Goal: Task Accomplishment & Management: Manage account settings

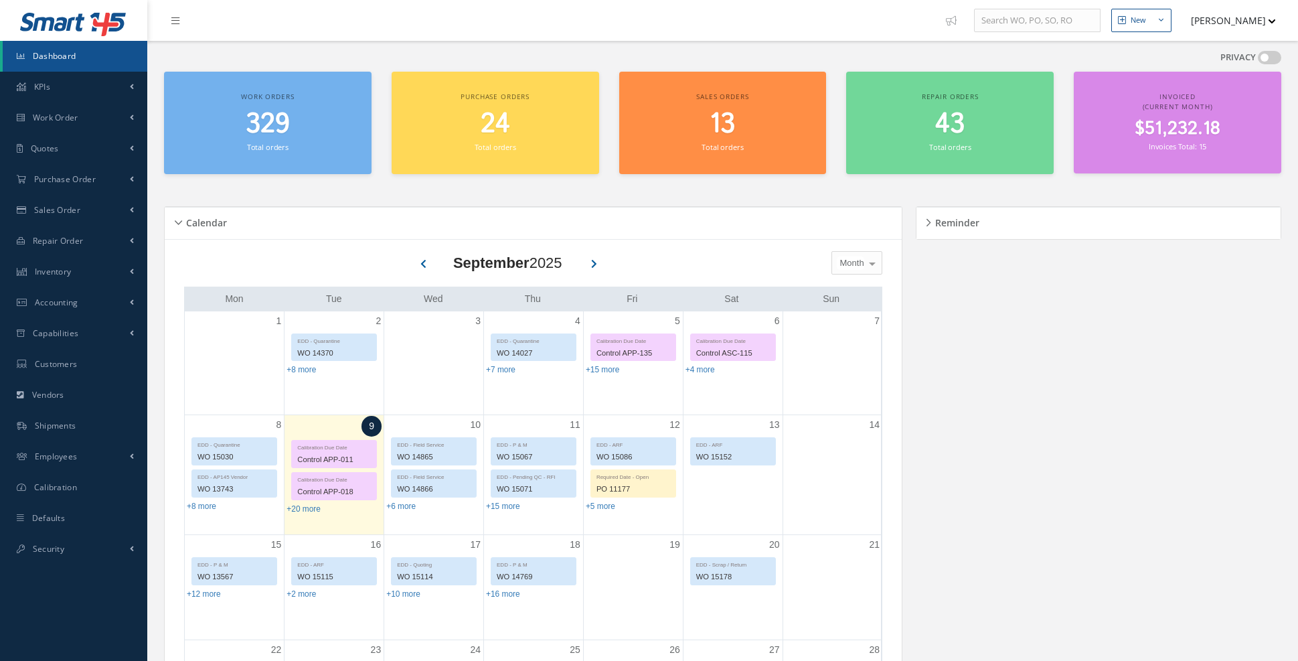
click at [102, 119] on link "Work Order" at bounding box center [73, 117] width 147 height 31
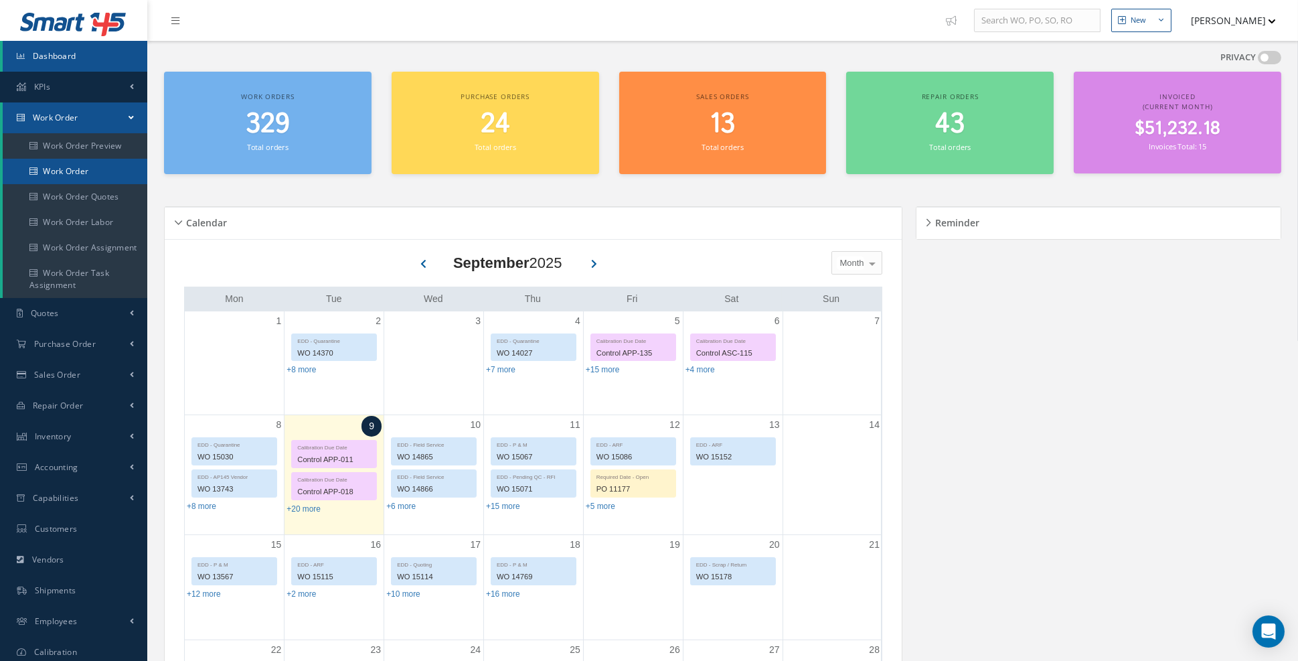
click at [96, 173] on link "Work Order" at bounding box center [75, 171] width 145 height 25
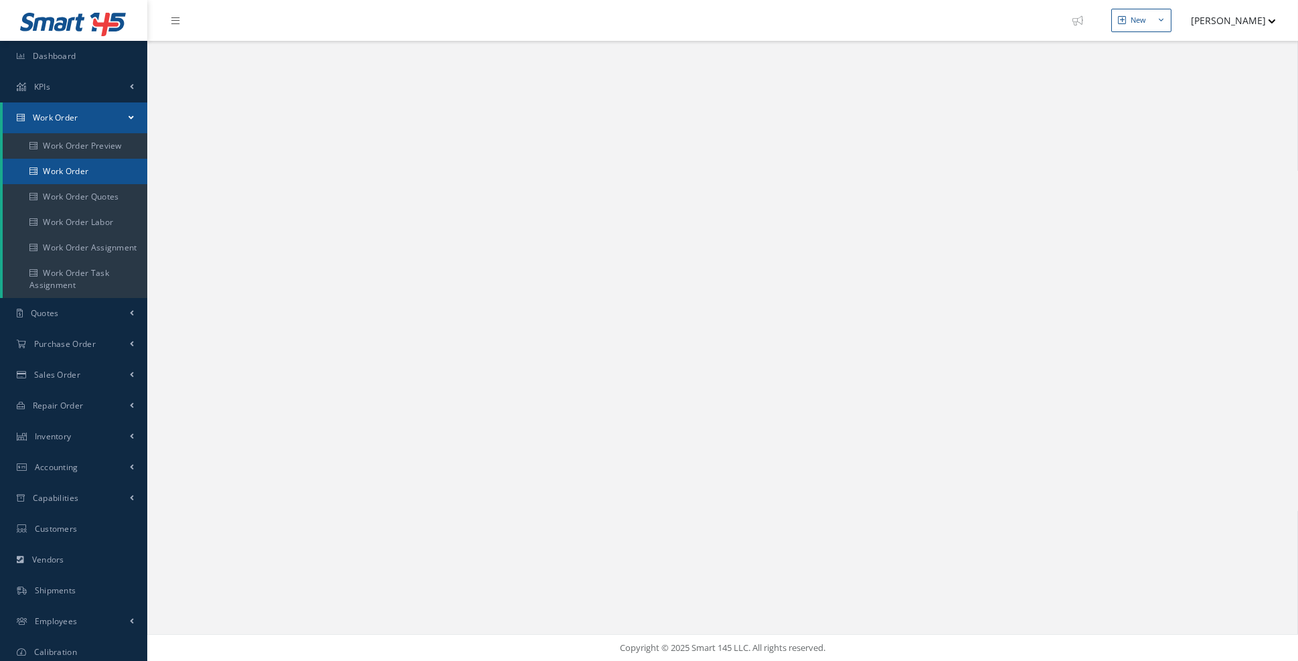
select select "25"
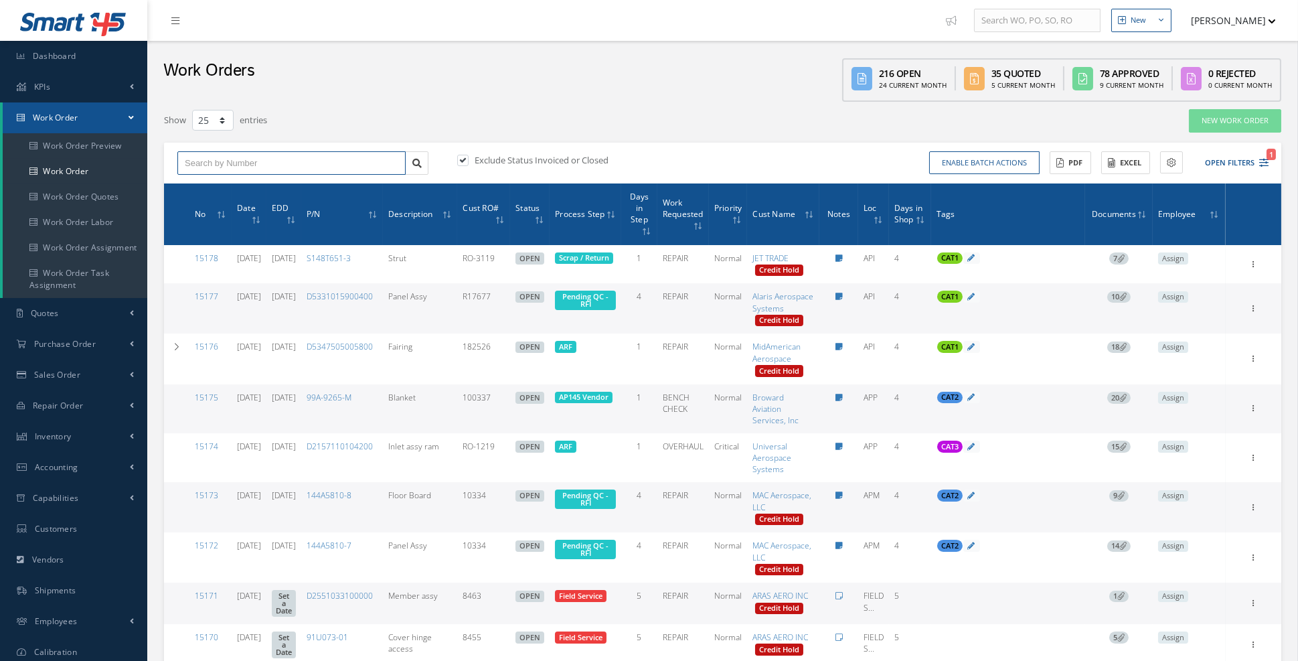
click at [278, 161] on input "text" at bounding box center [291, 163] width 228 height 24
type input "15101"
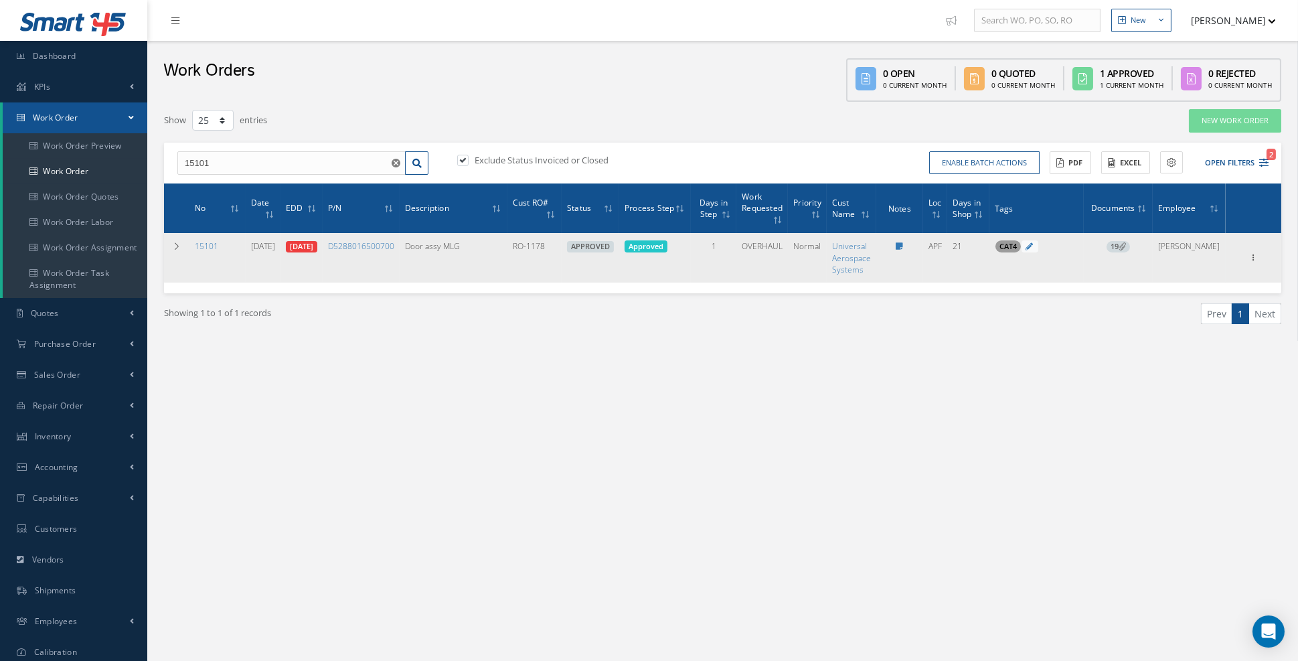
click at [1126, 246] on icon at bounding box center [1122, 245] width 7 height 7
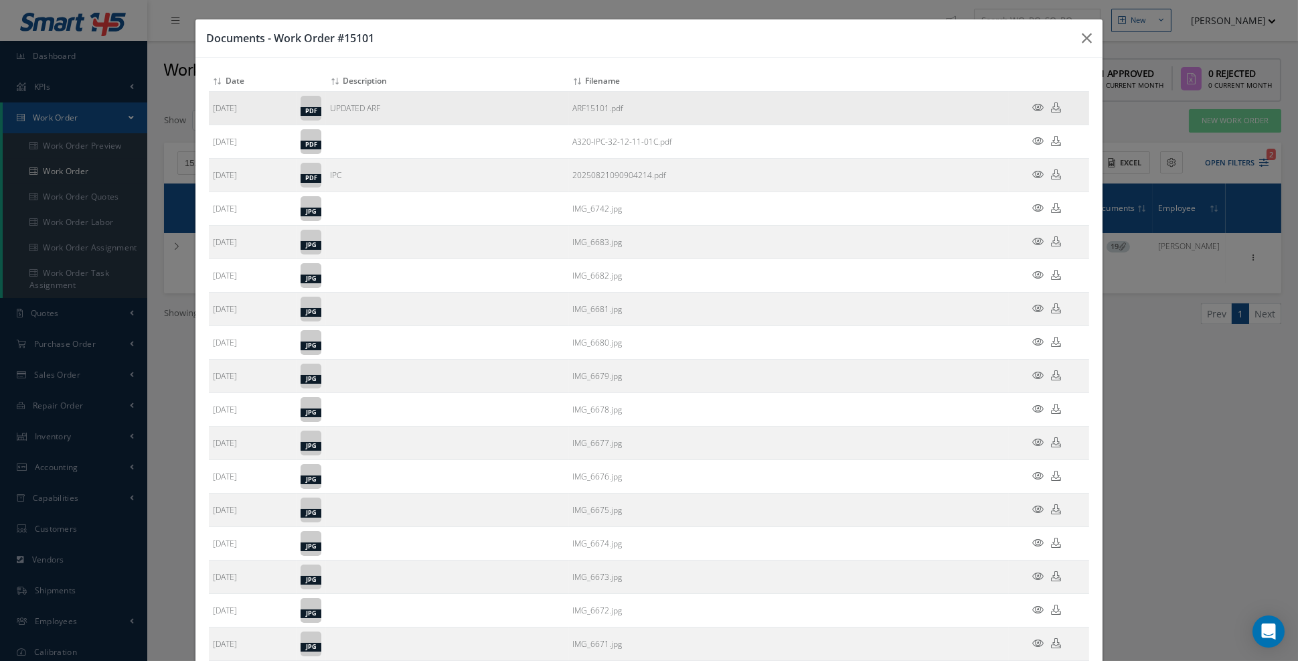
click at [1040, 106] on icon at bounding box center [1038, 107] width 11 height 10
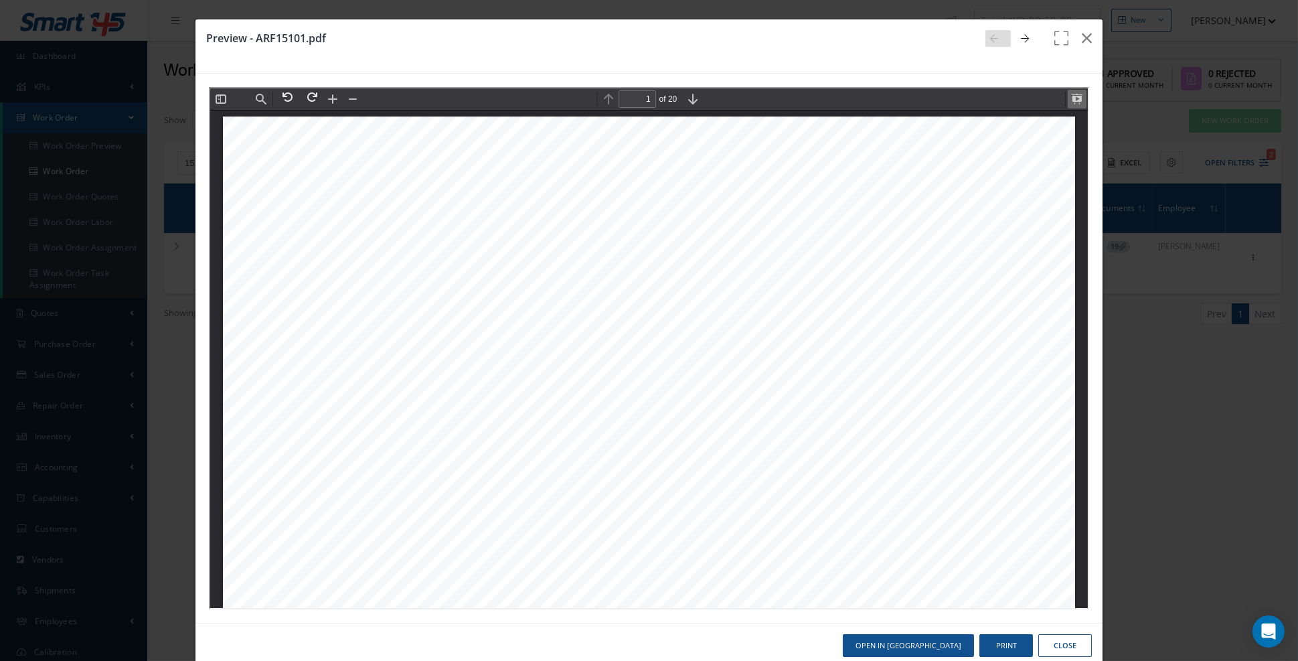
scroll to position [6, 0]
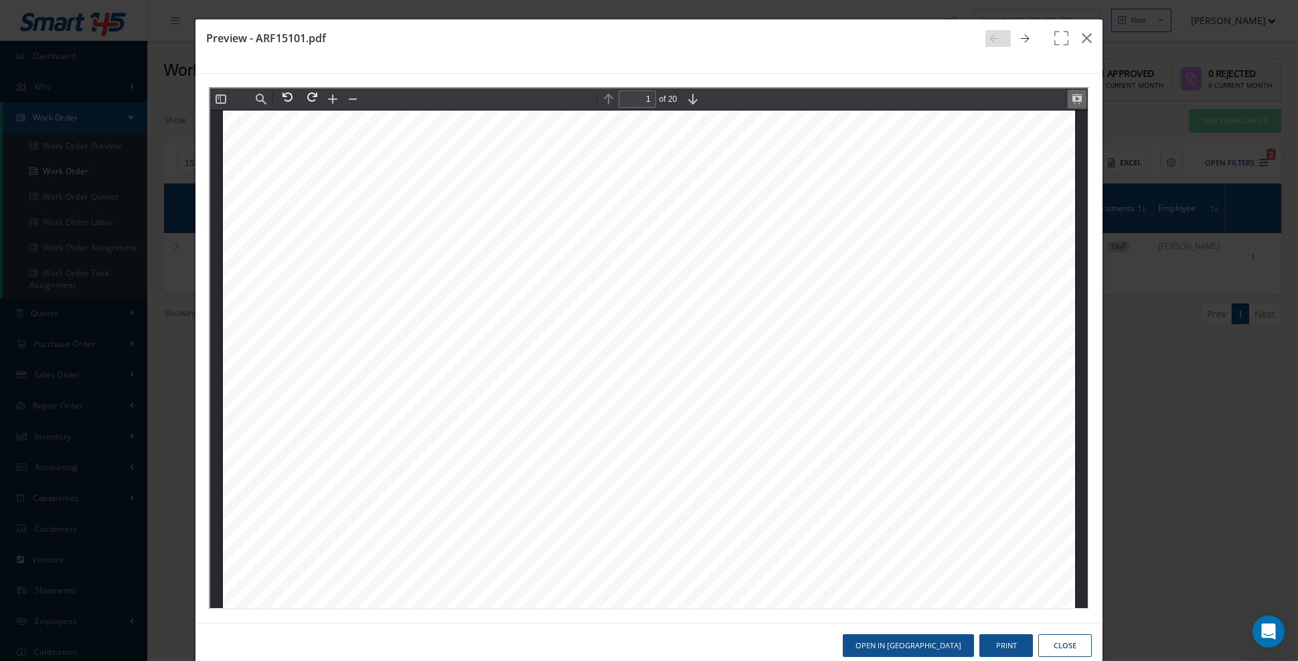
click at [1078, 104] on button at bounding box center [1075, 97] width 19 height 19
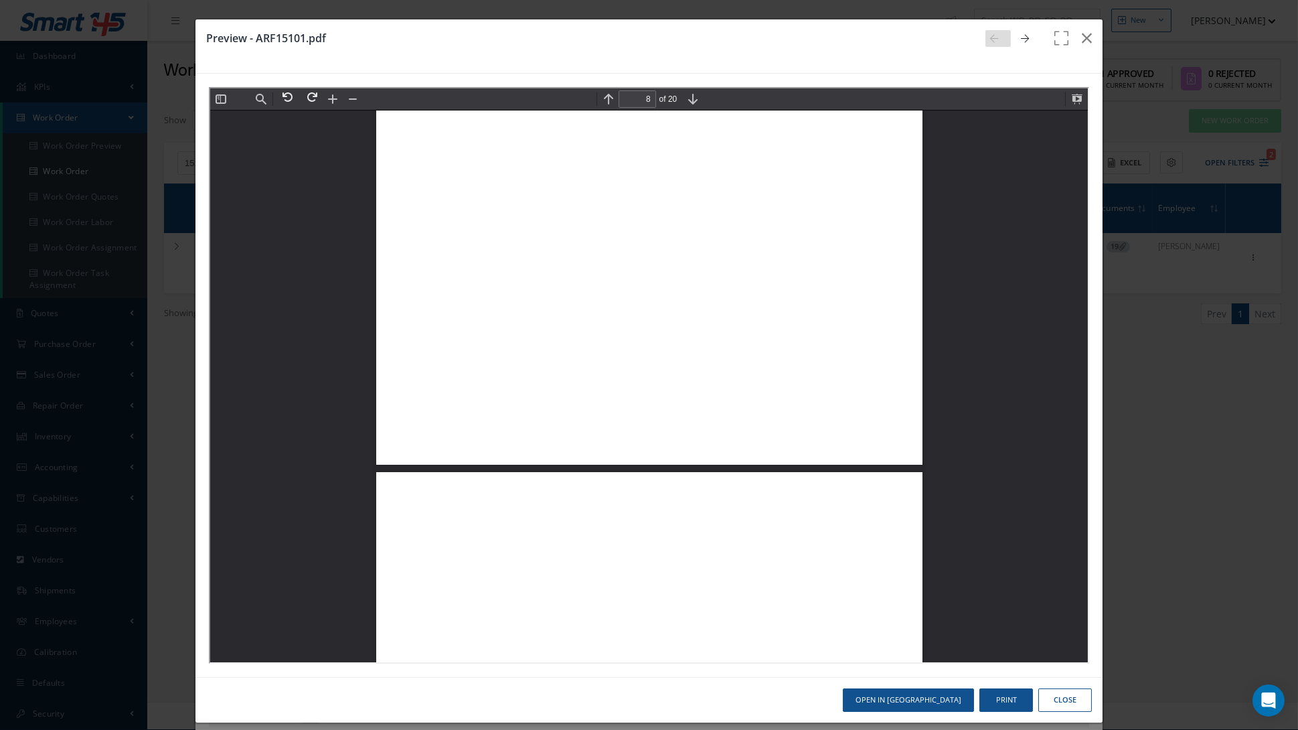
scroll to position [14193, 0]
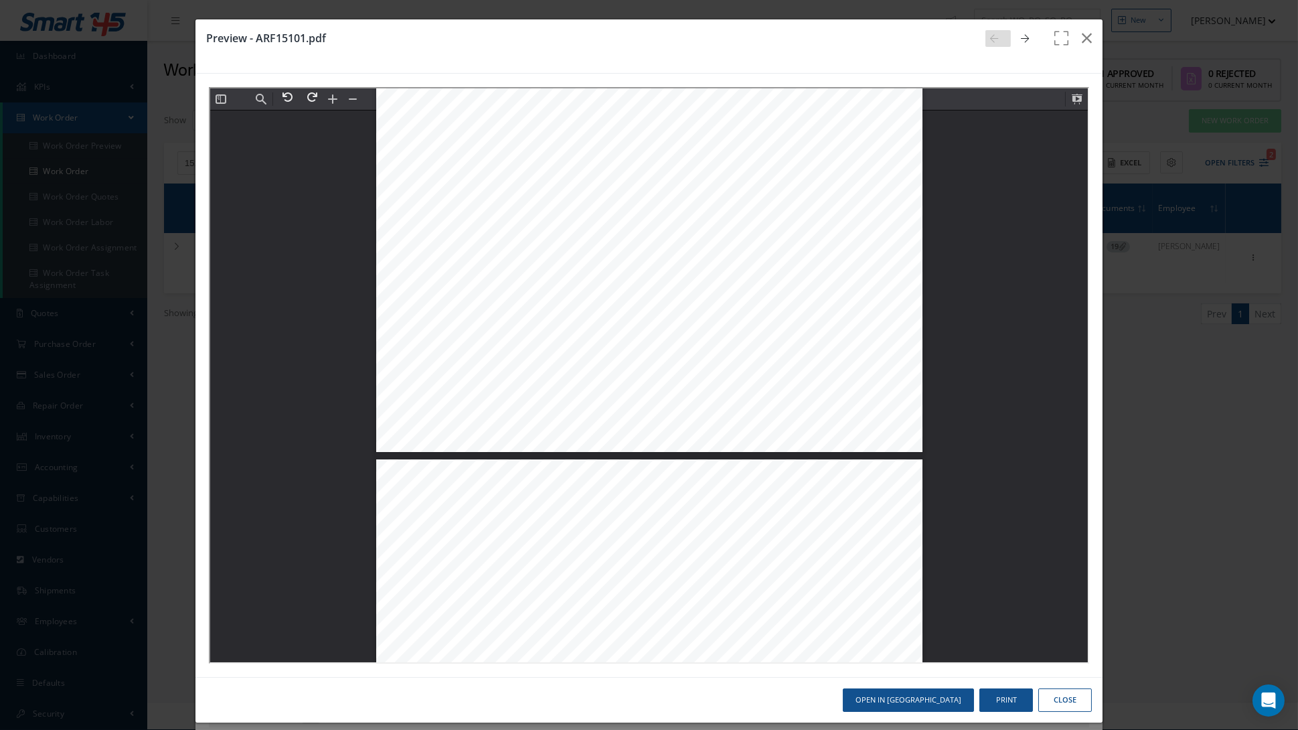
scroll to position [6083, 0]
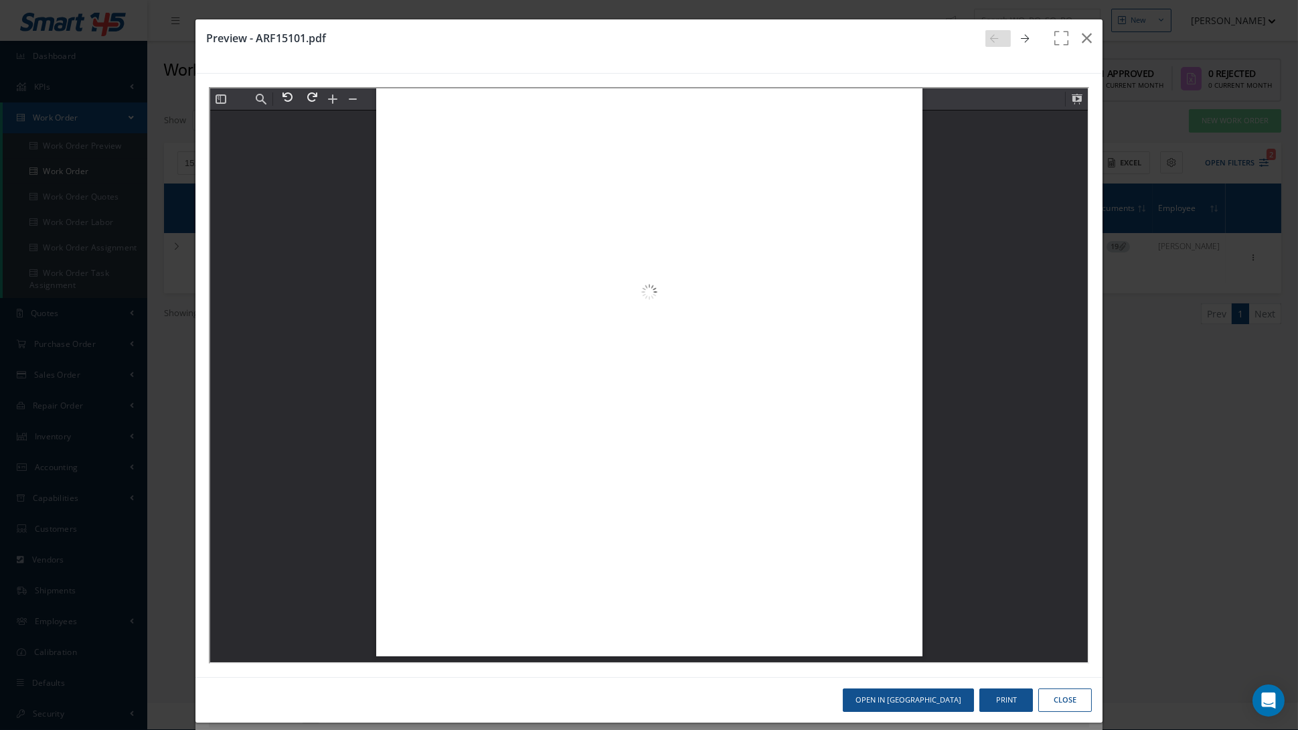
scroll to position [12166, 0]
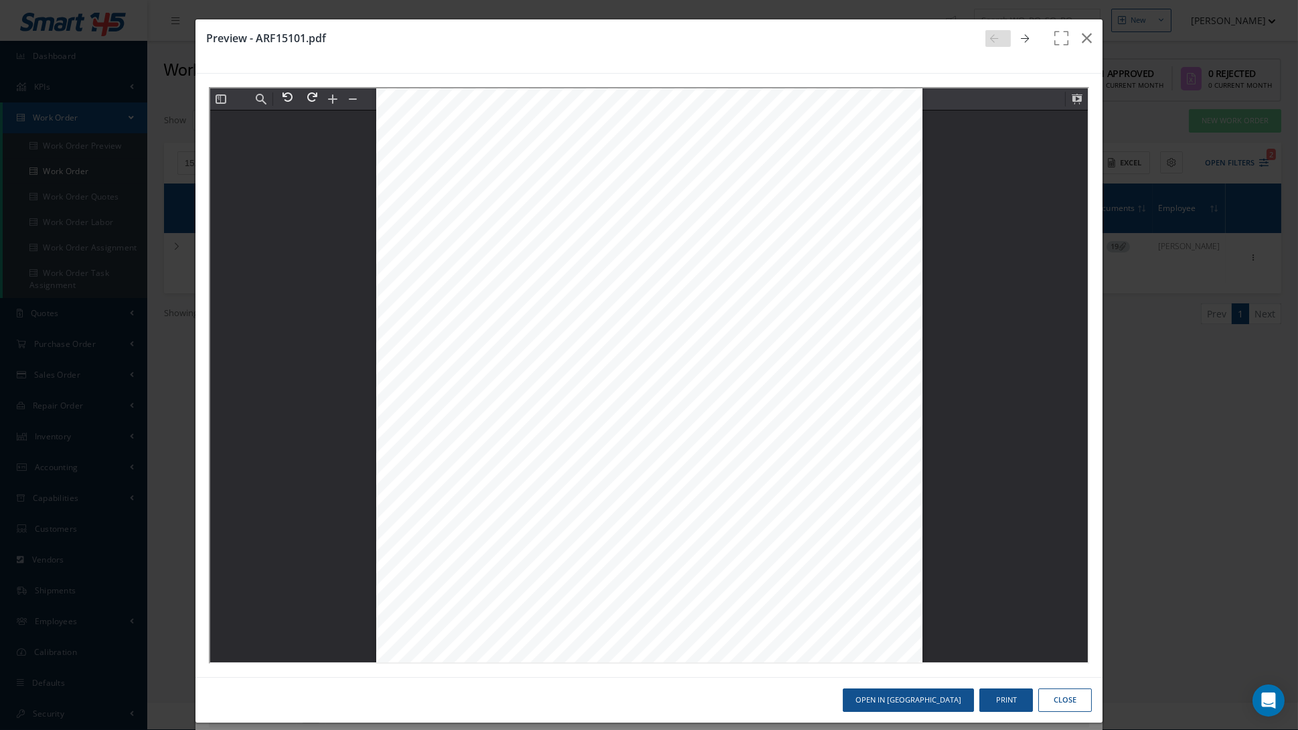
type input "4"
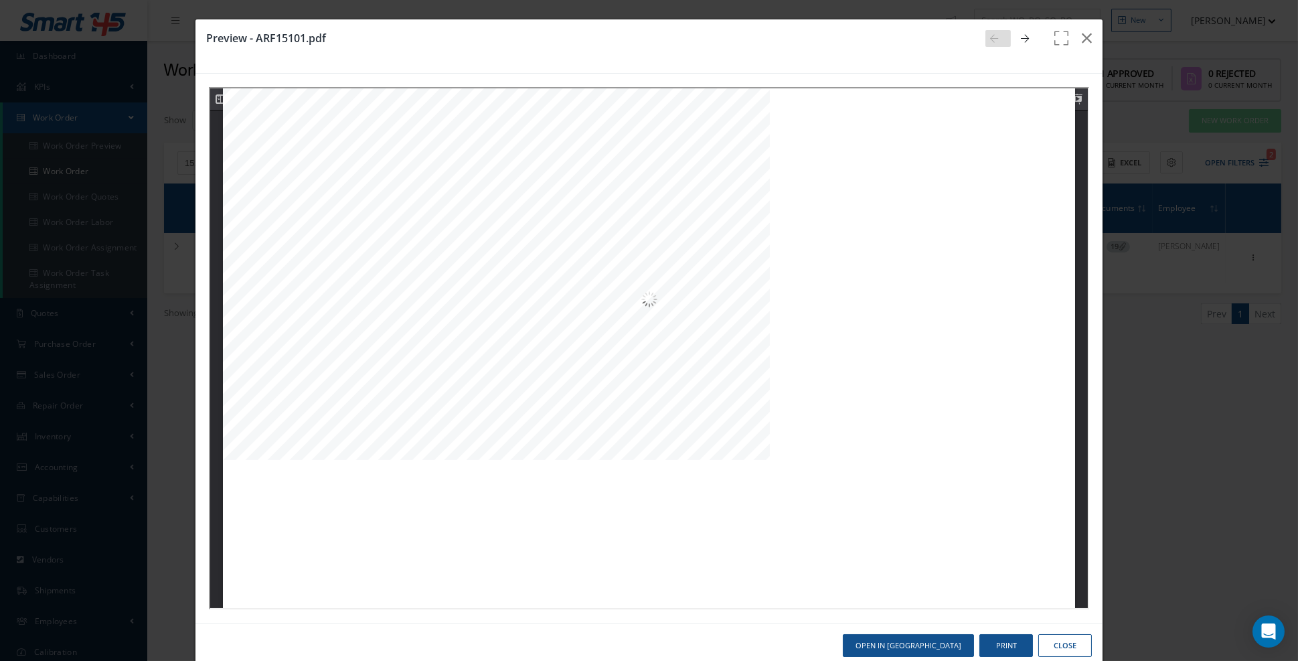
scroll to position [3435, 0]
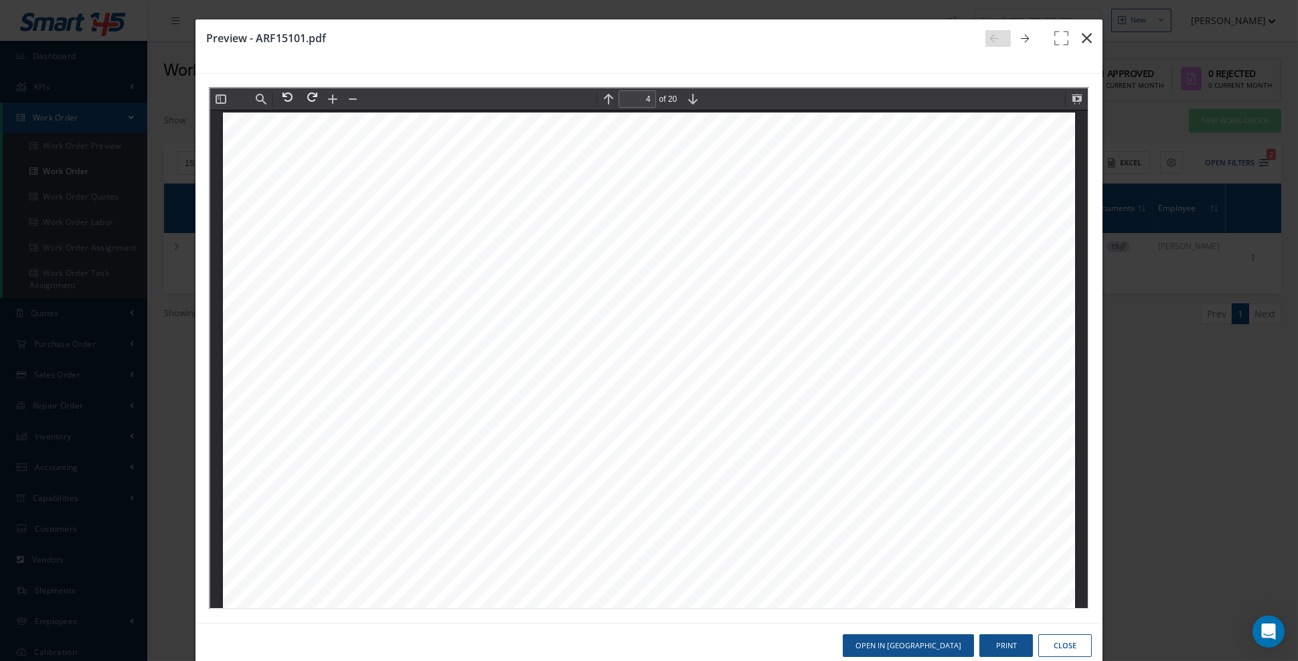
click at [1080, 42] on button "button" at bounding box center [1086, 37] width 31 height 37
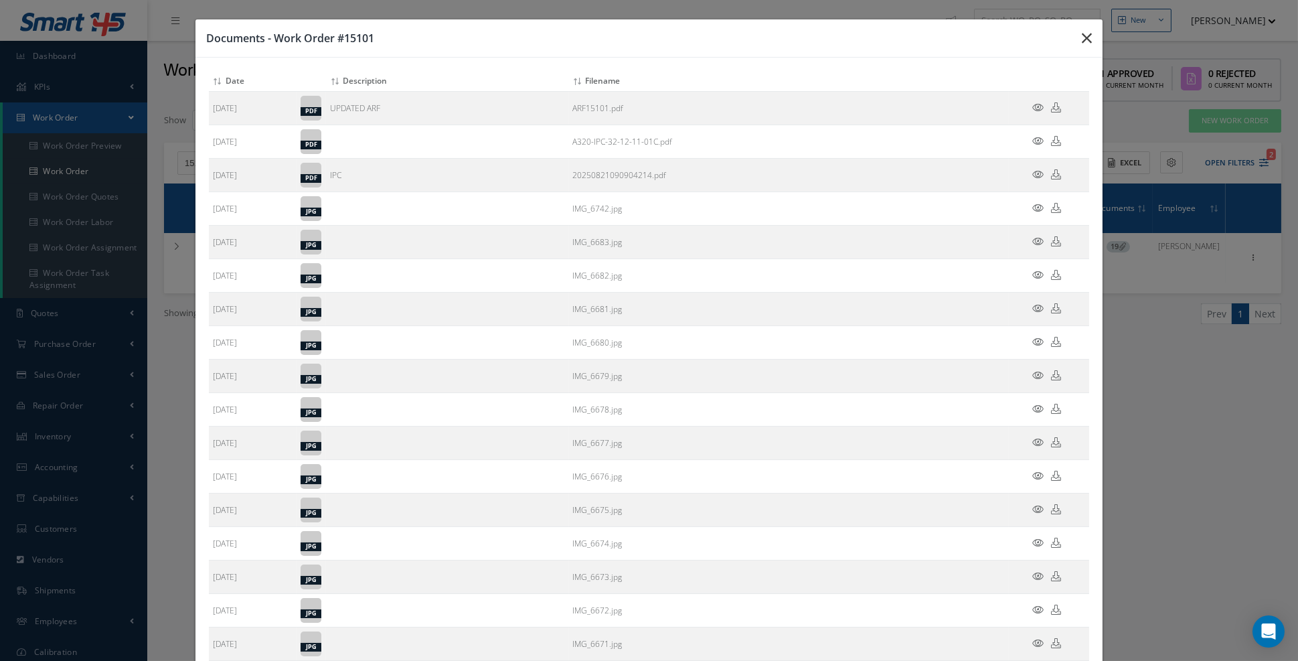
click at [1089, 37] on icon "button" at bounding box center [1087, 38] width 10 height 16
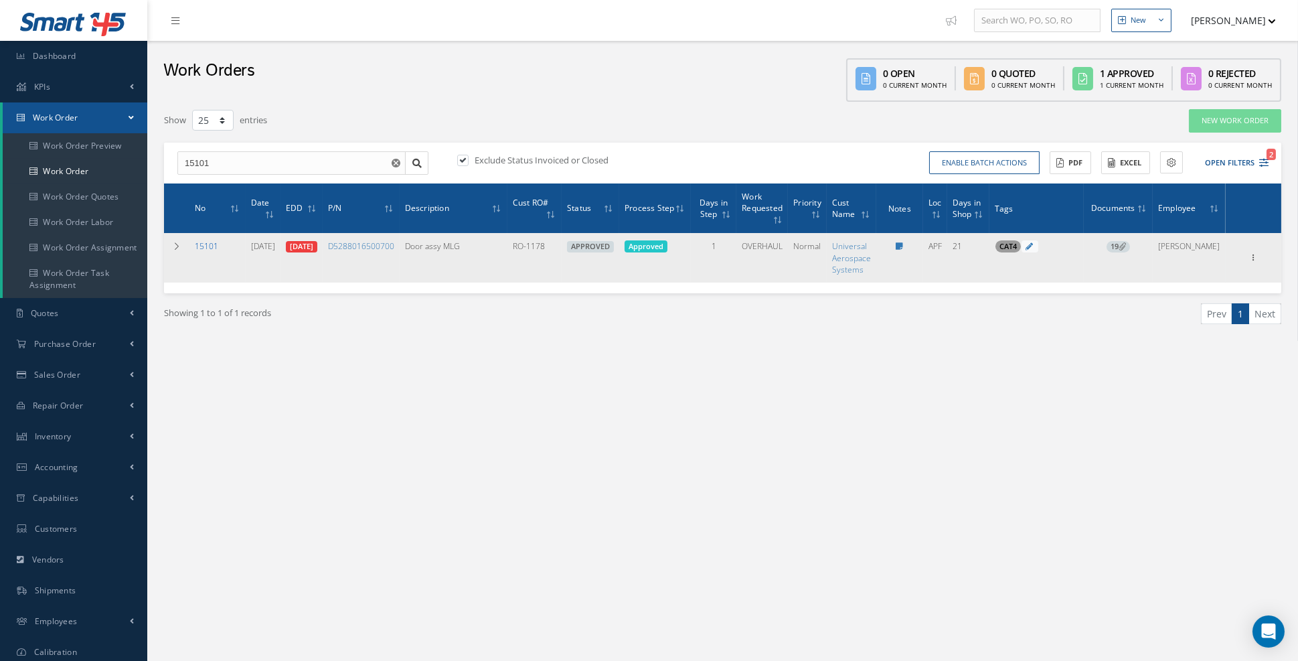
click at [204, 247] on link "15101" at bounding box center [206, 245] width 23 height 11
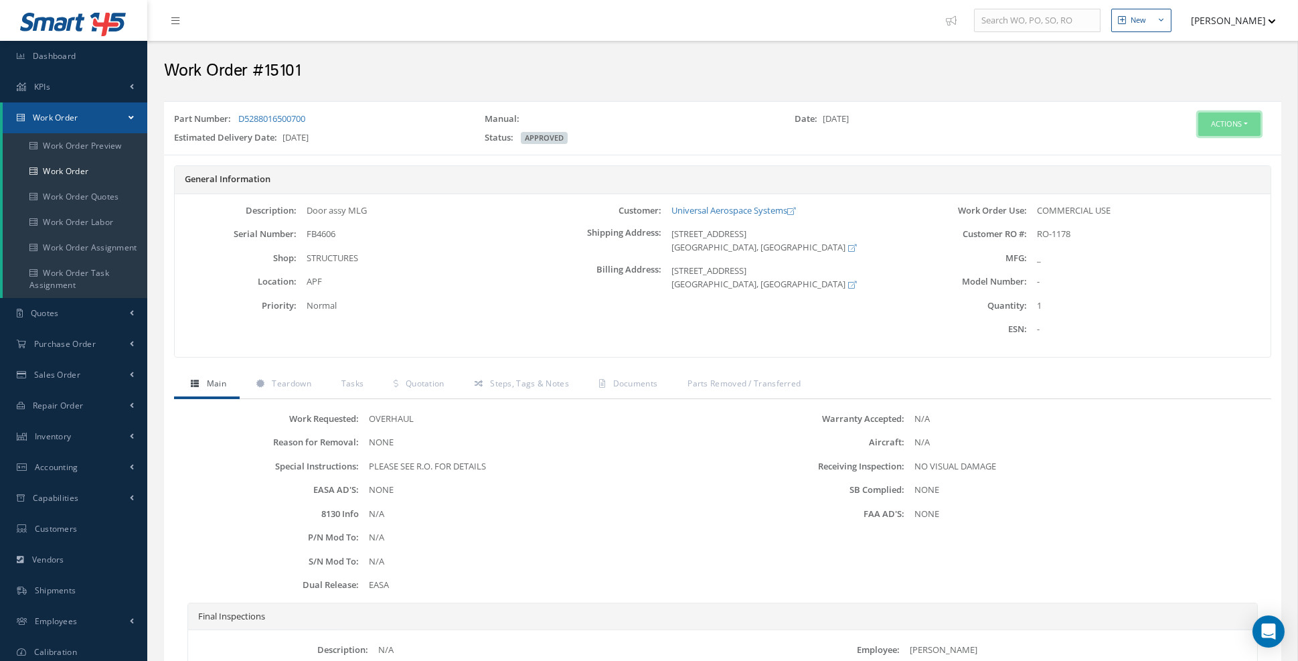
click at [1246, 122] on button "Actions" at bounding box center [1230, 123] width 62 height 23
click at [1198, 149] on link "Edit" at bounding box center [1208, 149] width 107 height 18
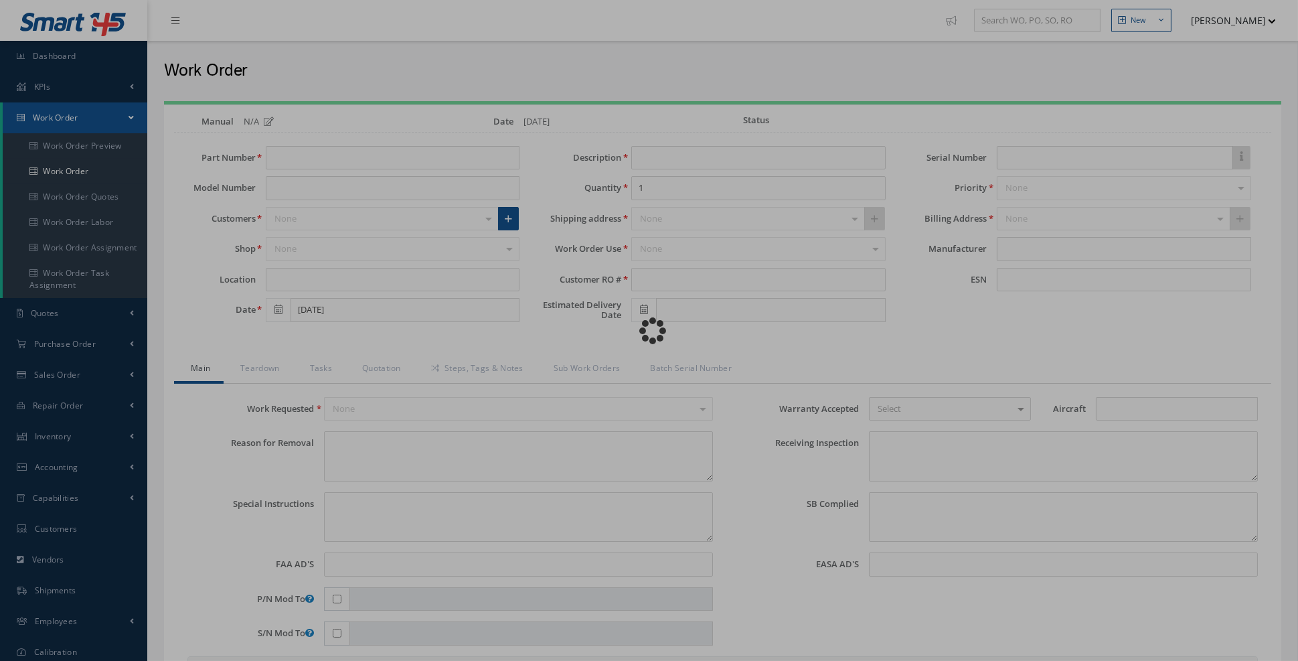
type input "D5288016500700"
type input "APF"
type input "[DATE]"
type input "Door assy MLG"
type input "RO-1178"
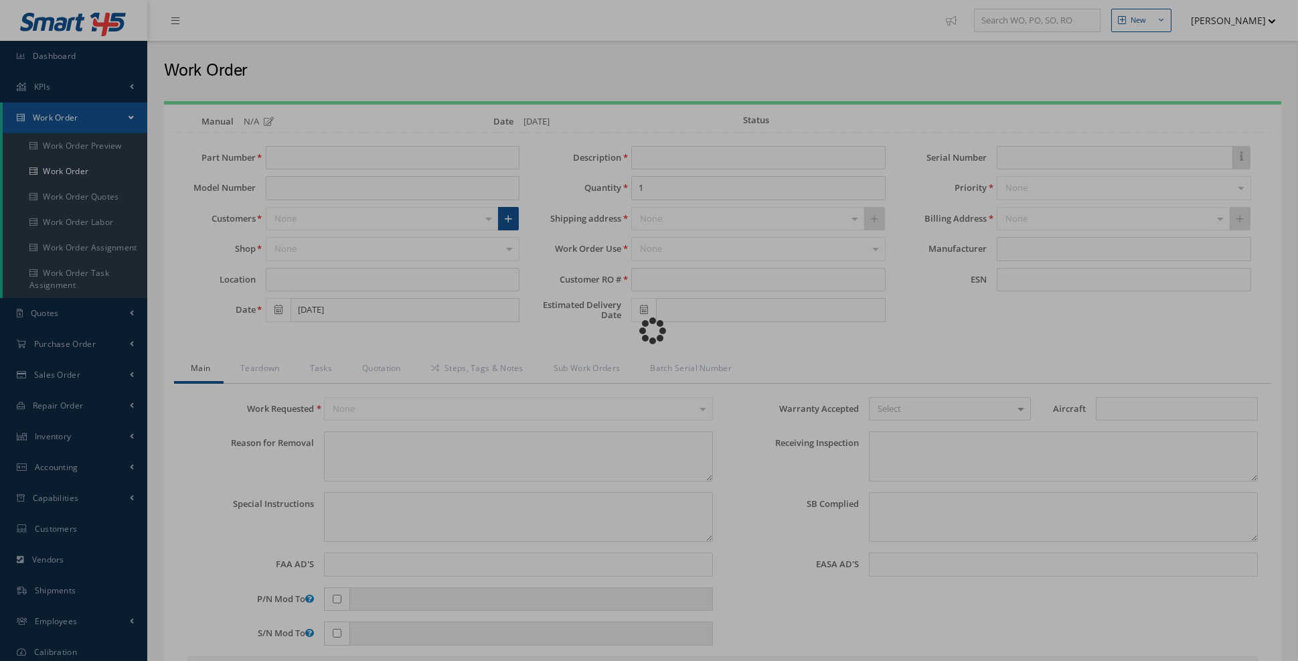
type input "[DATE]"
type input "FB4606"
type textarea "NONE"
type textarea "PLEASE SEE R.O. FOR DETAILS"
type input "NONE"
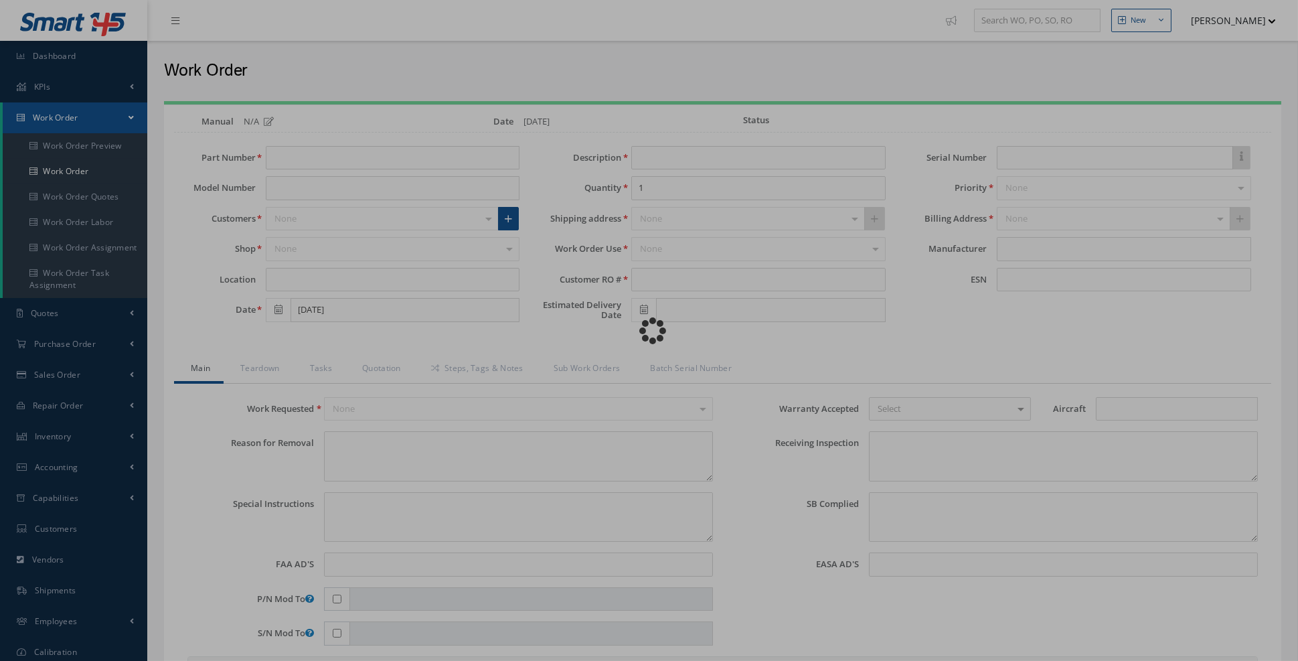
type textarea "NO VISUAL DAMAGE"
type textarea "NONE"
type input "NONE"
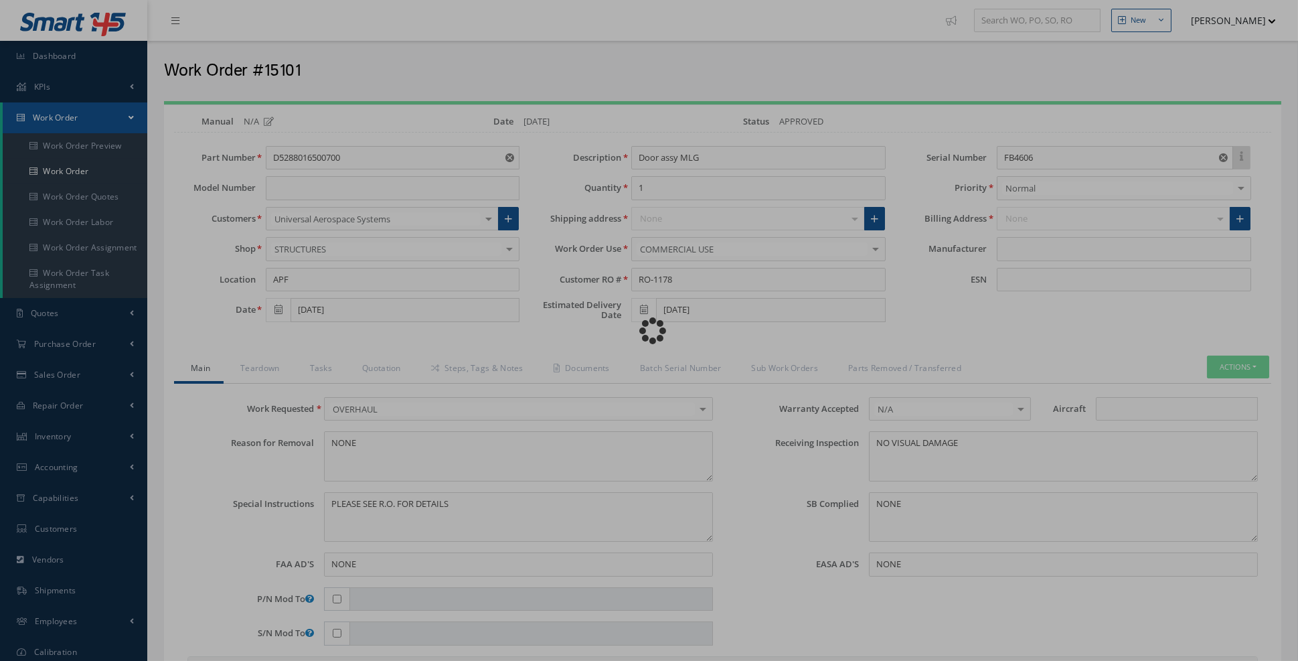
type input "_"
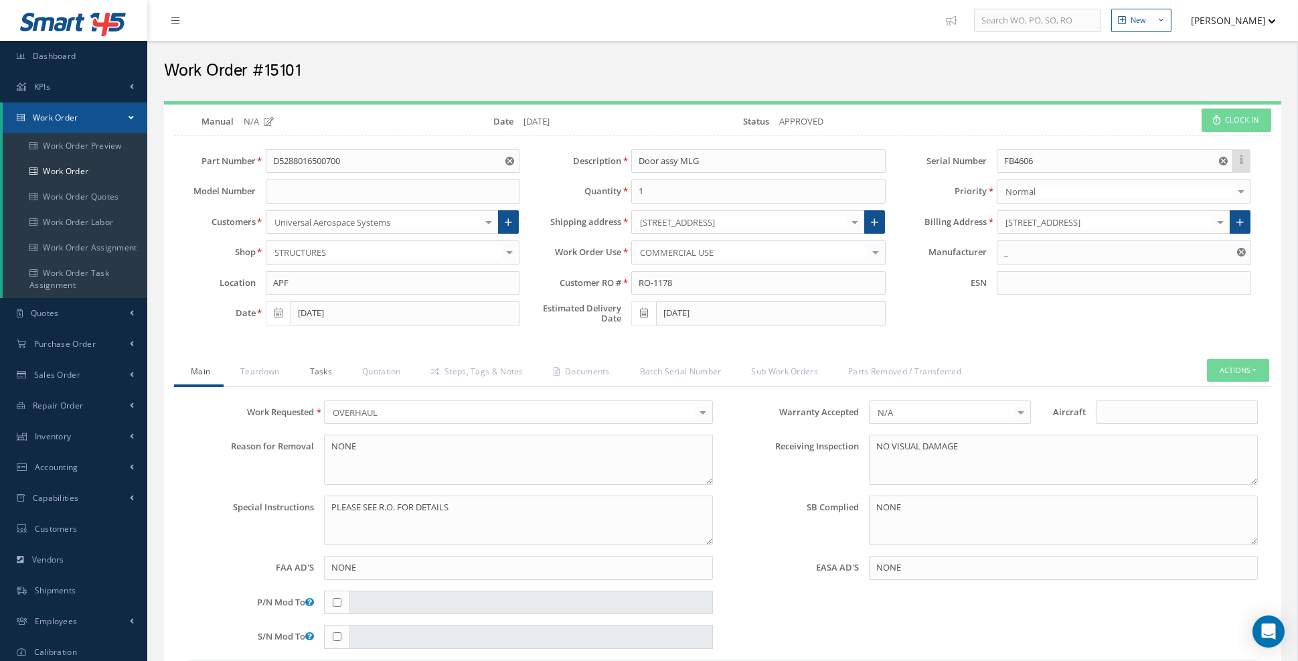
click at [323, 367] on link "Tasks" at bounding box center [319, 373] width 53 height 28
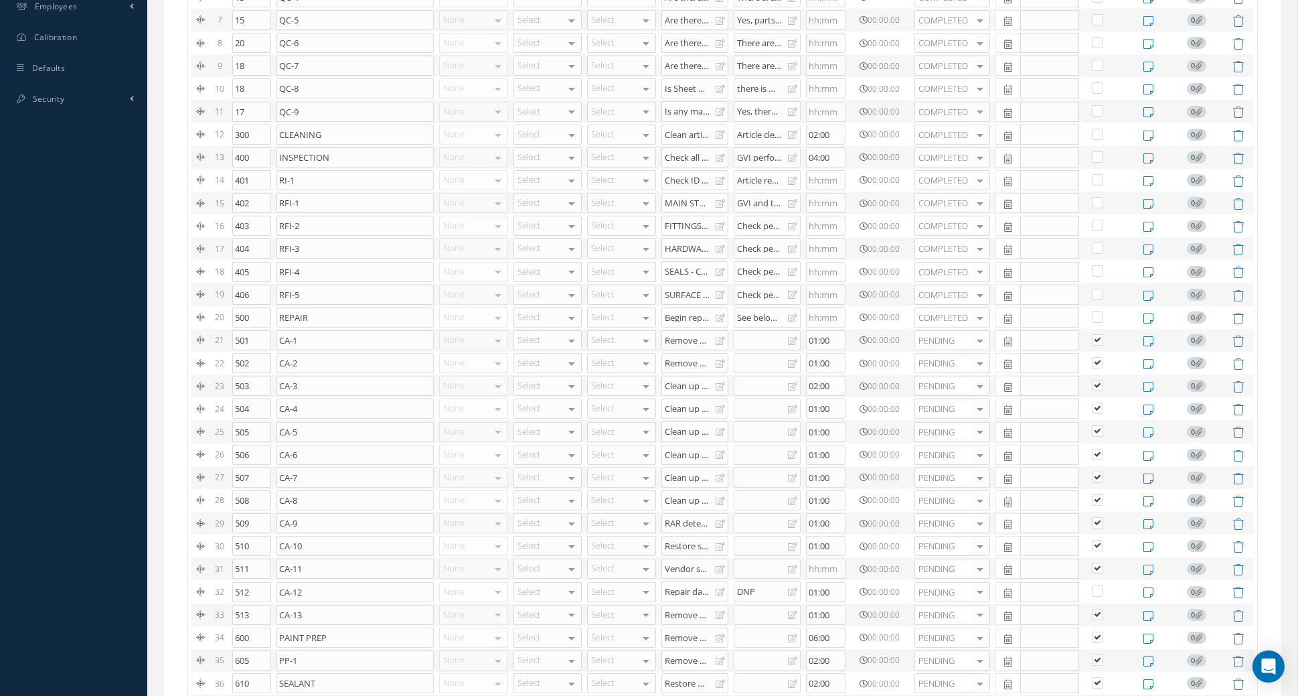
scroll to position [929, 0]
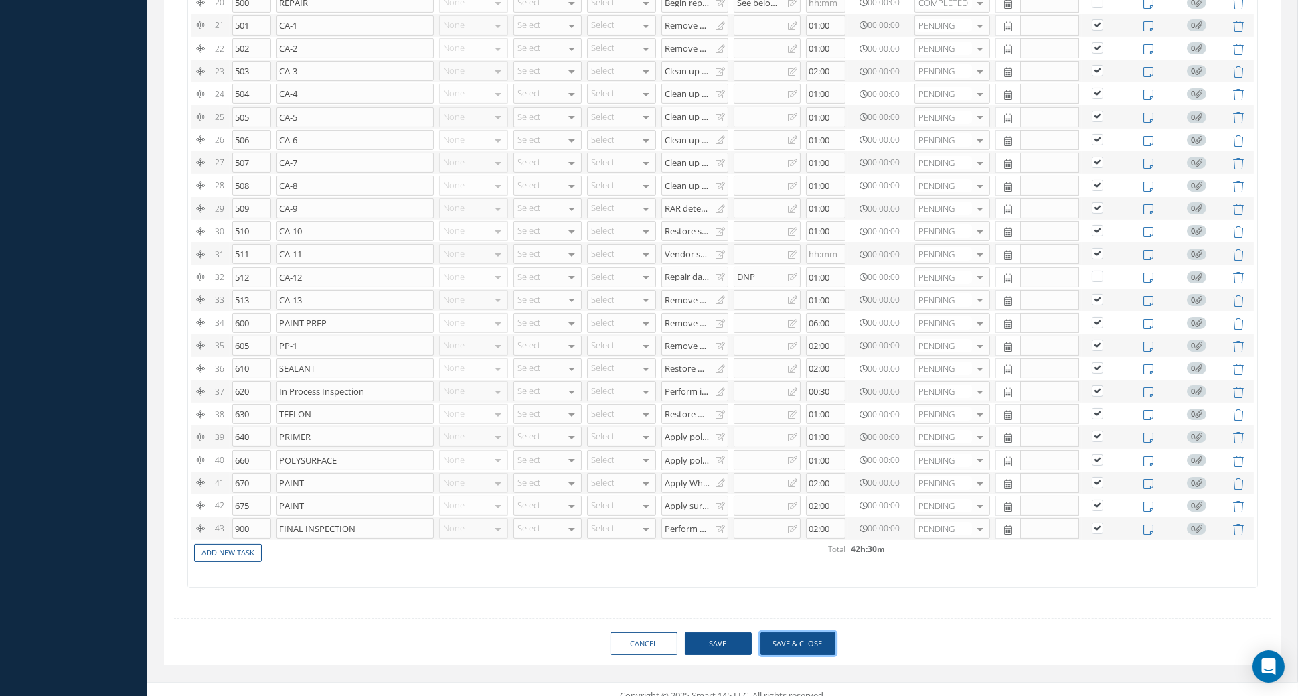
click at [800, 633] on button "Save & Close" at bounding box center [798, 643] width 75 height 23
type input "_"
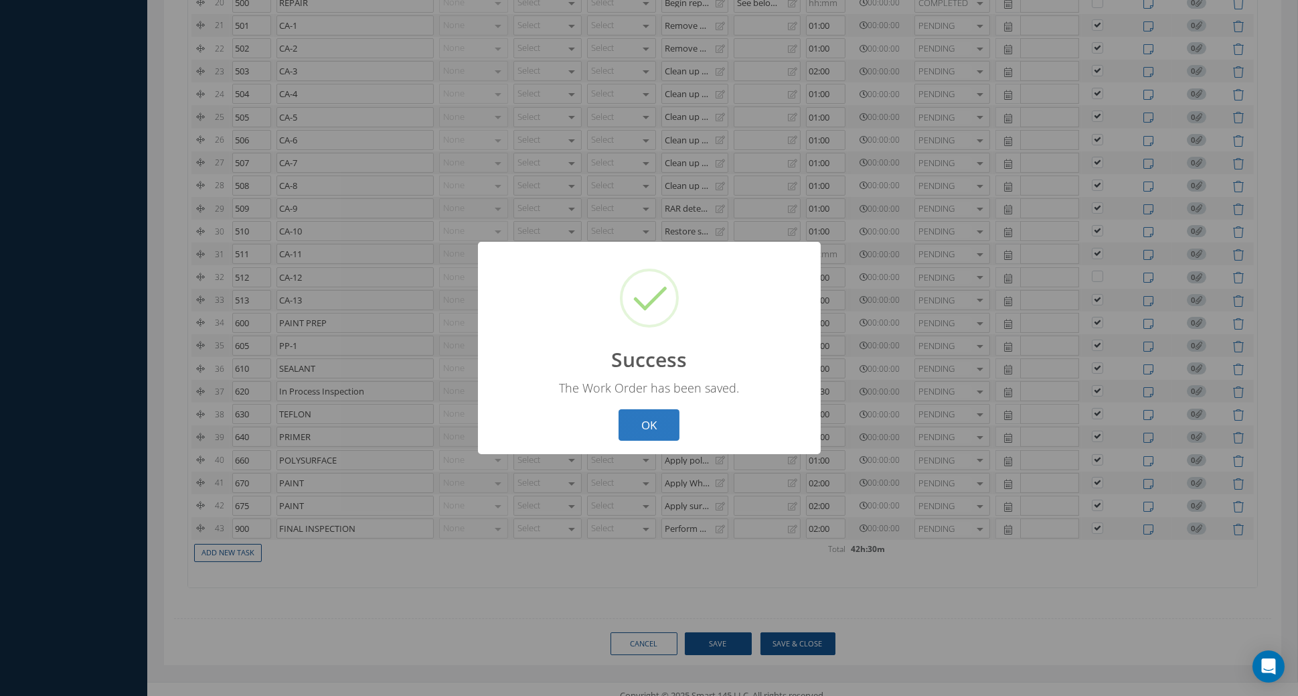
click at [646, 430] on button "OK" at bounding box center [649, 424] width 61 height 31
select select "25"
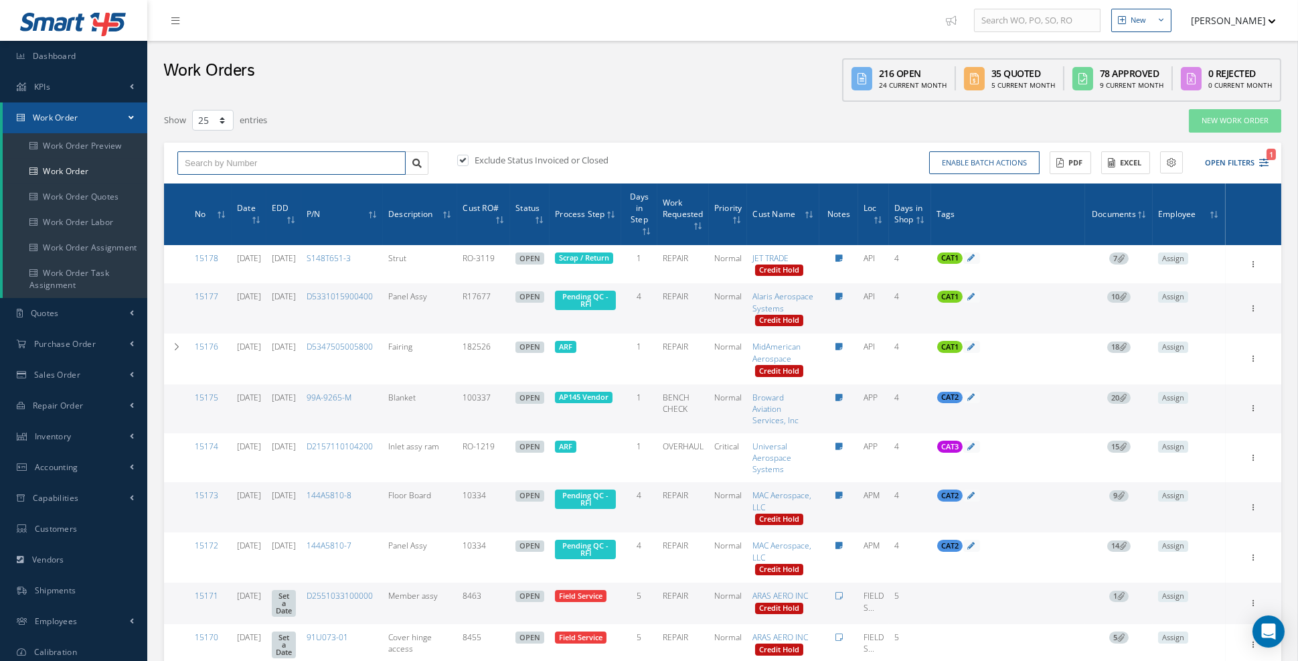
click at [353, 164] on input "text" at bounding box center [291, 163] width 228 height 24
type input "15101"
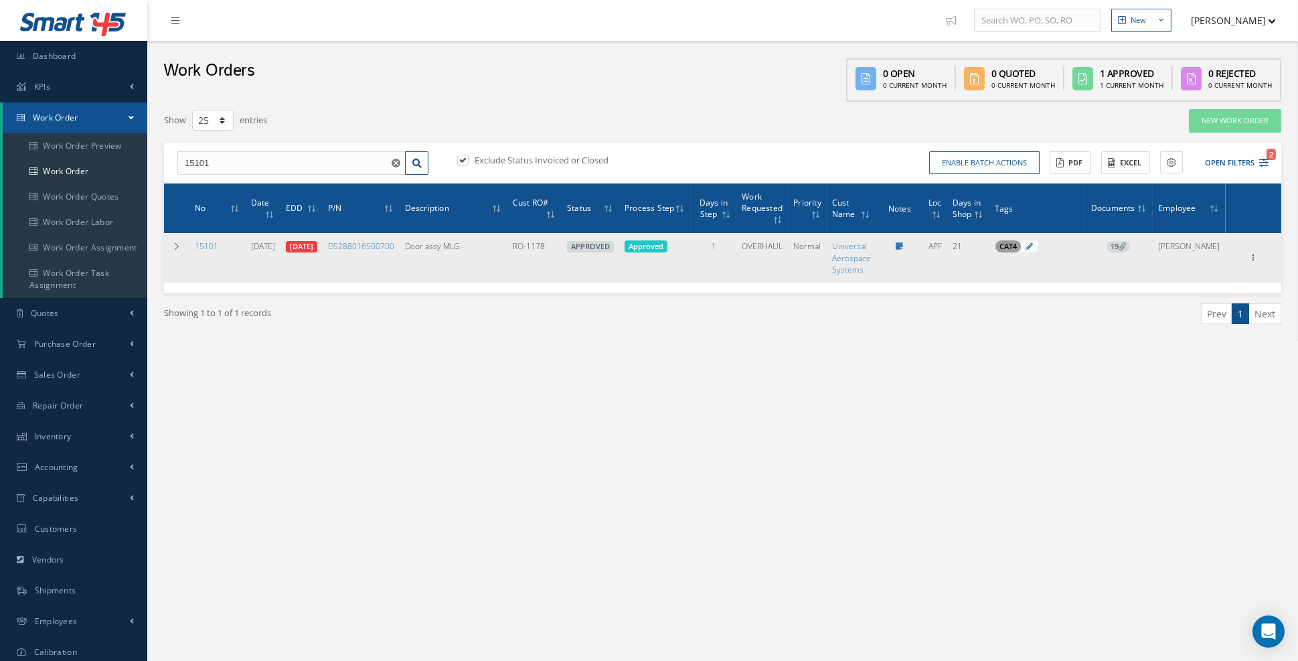
click at [1130, 249] on span "19" at bounding box center [1118, 247] width 23 height 12
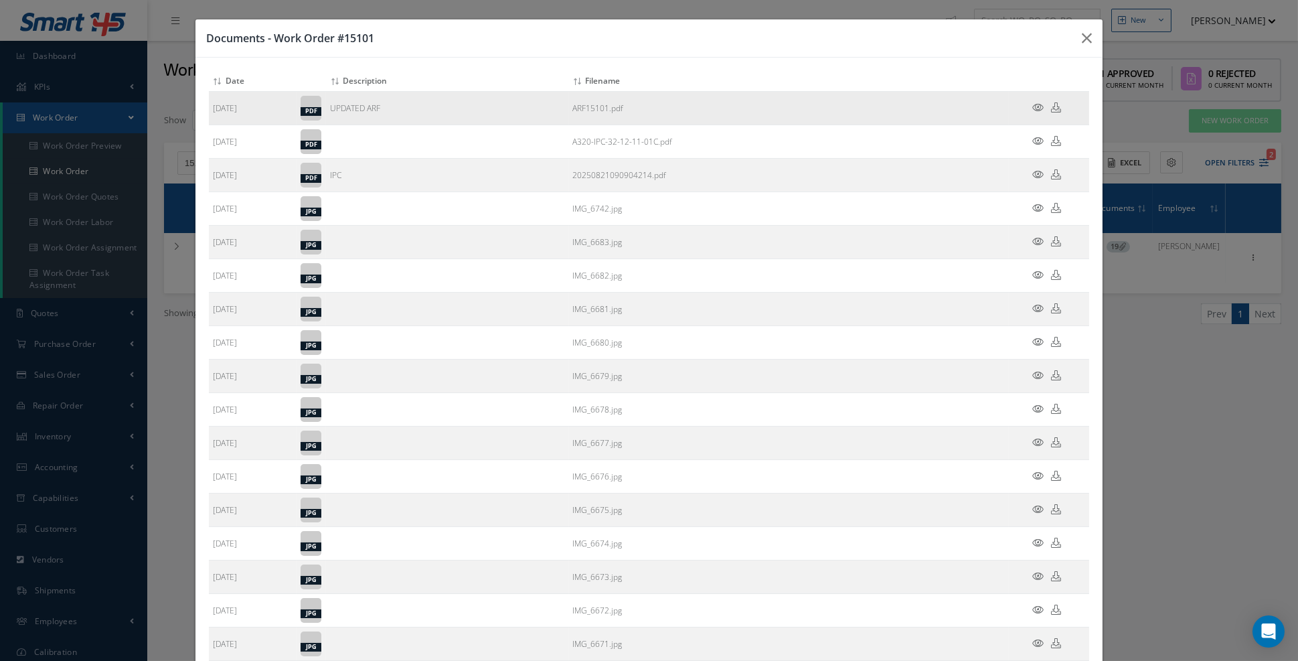
click at [1039, 112] on link at bounding box center [1038, 107] width 11 height 11
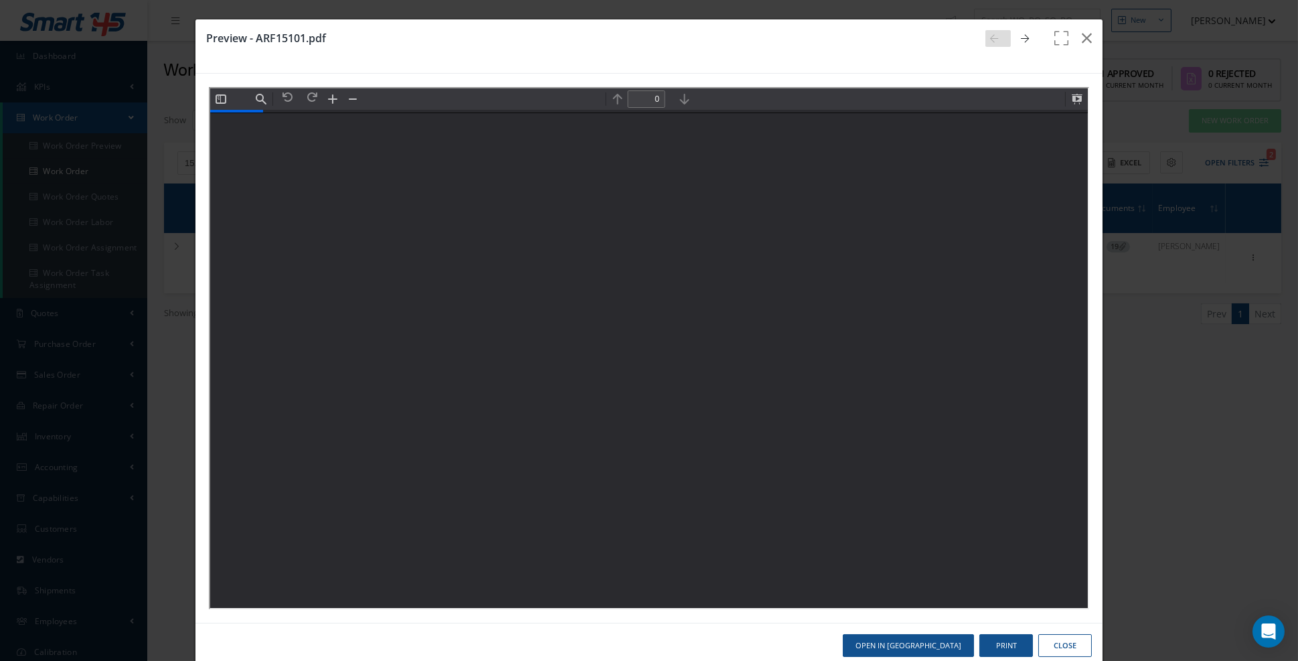
type input "4"
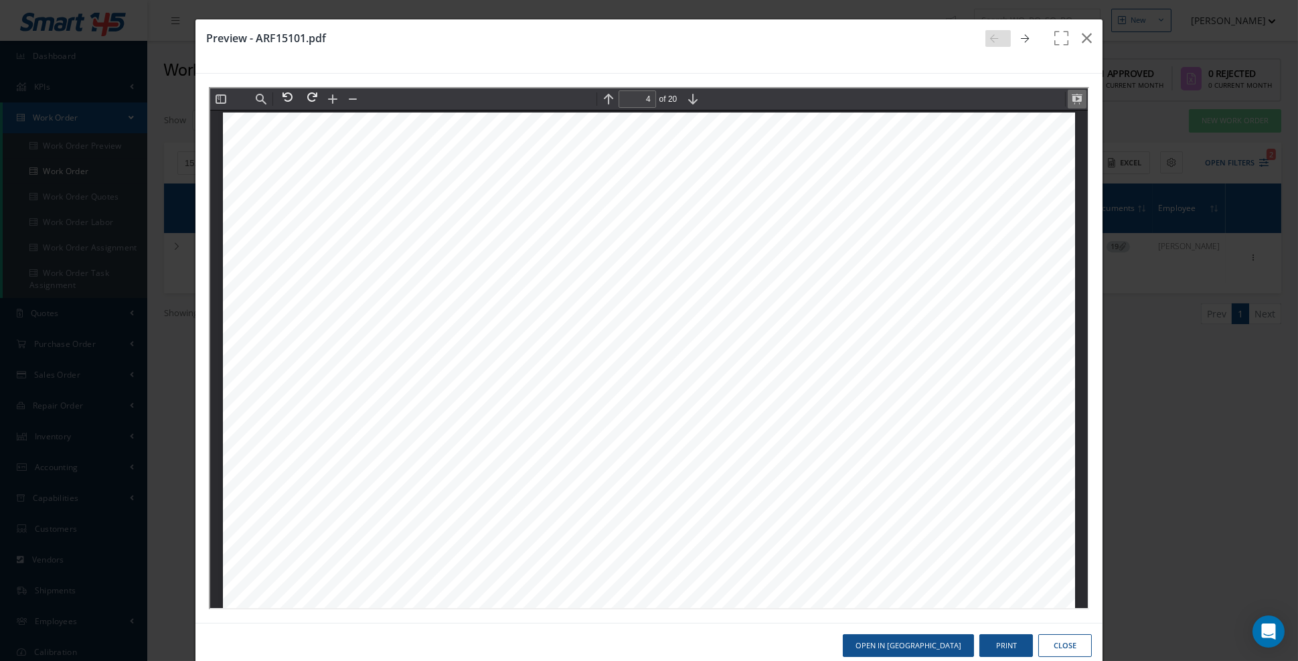
click at [1076, 101] on button at bounding box center [1075, 97] width 19 height 19
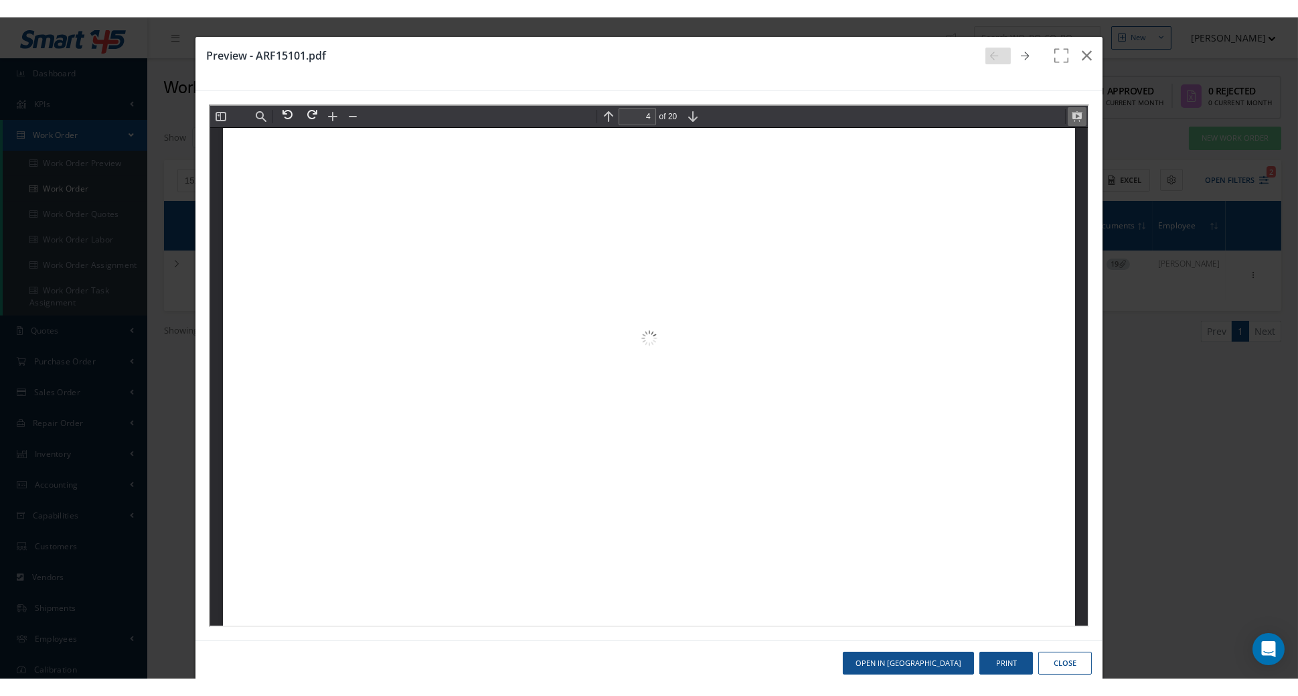
scroll to position [3435, 0]
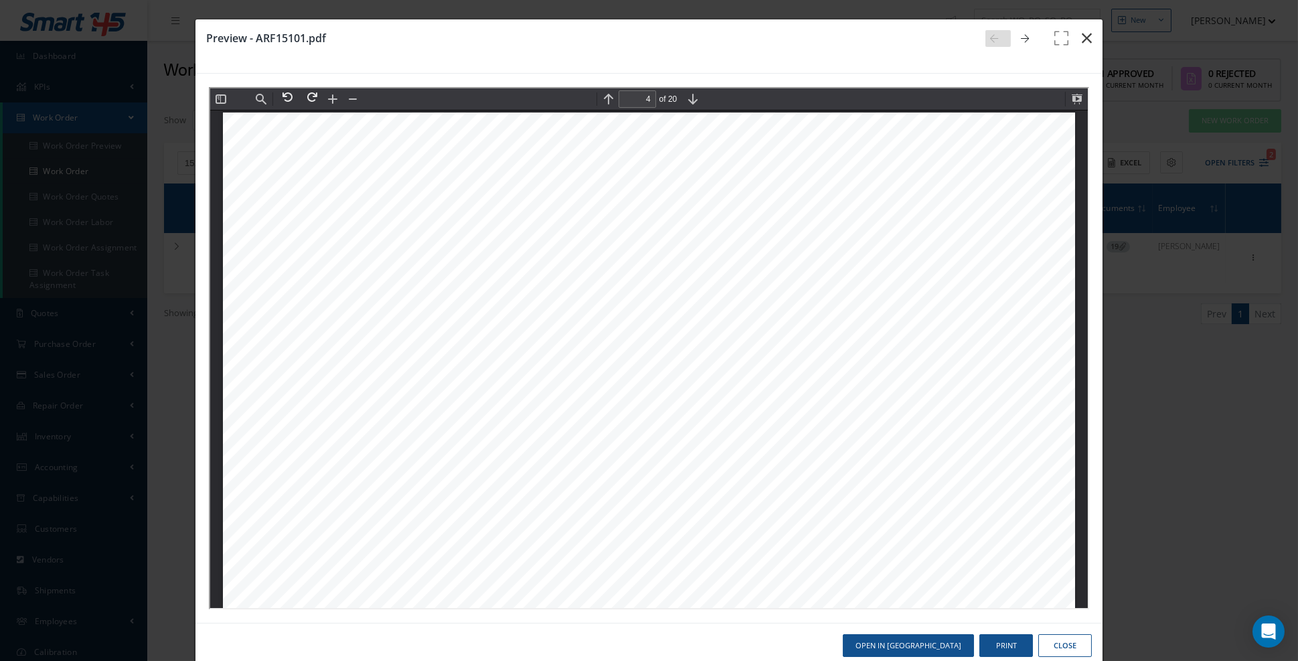
click at [1091, 44] on icon "button" at bounding box center [1087, 38] width 10 height 16
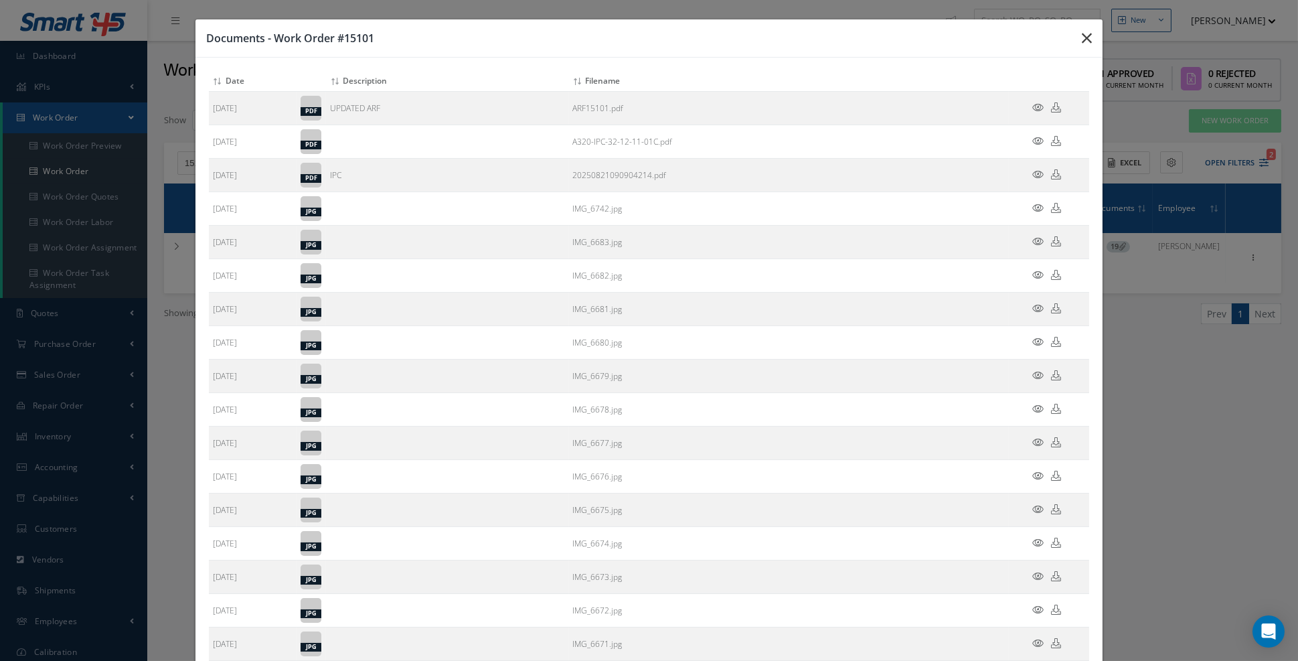
click at [1087, 42] on icon "button" at bounding box center [1087, 38] width 10 height 16
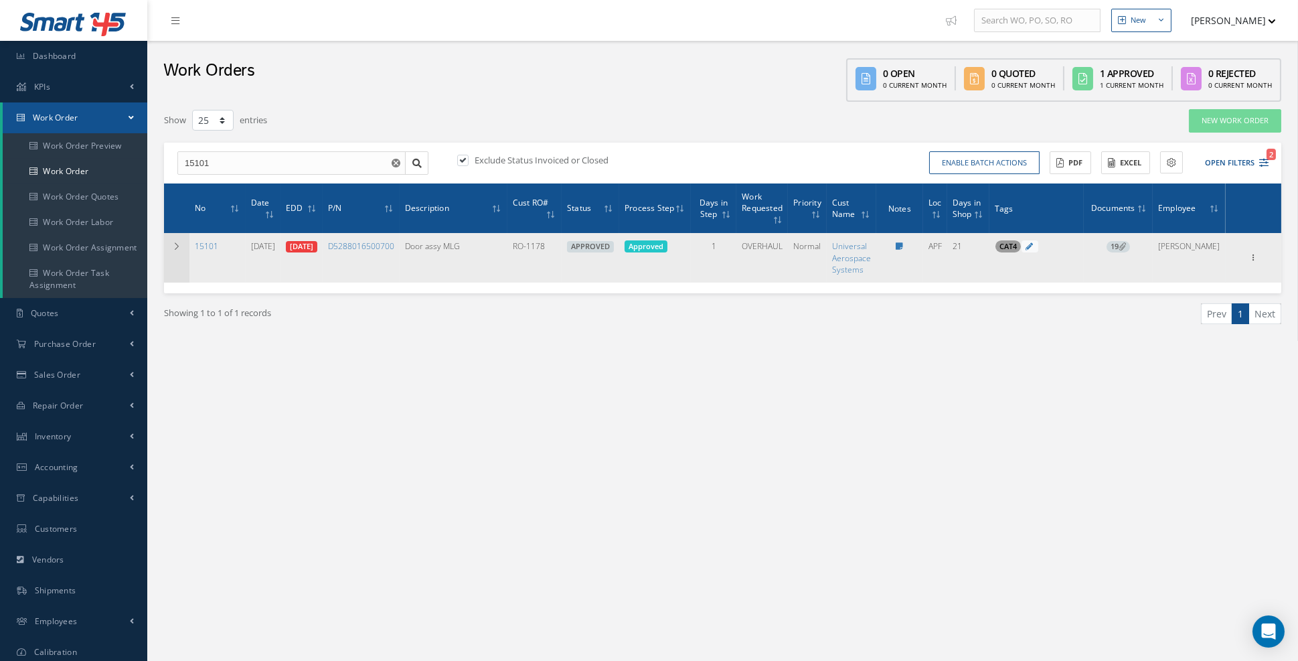
click at [182, 244] on td at bounding box center [176, 257] width 25 height 49
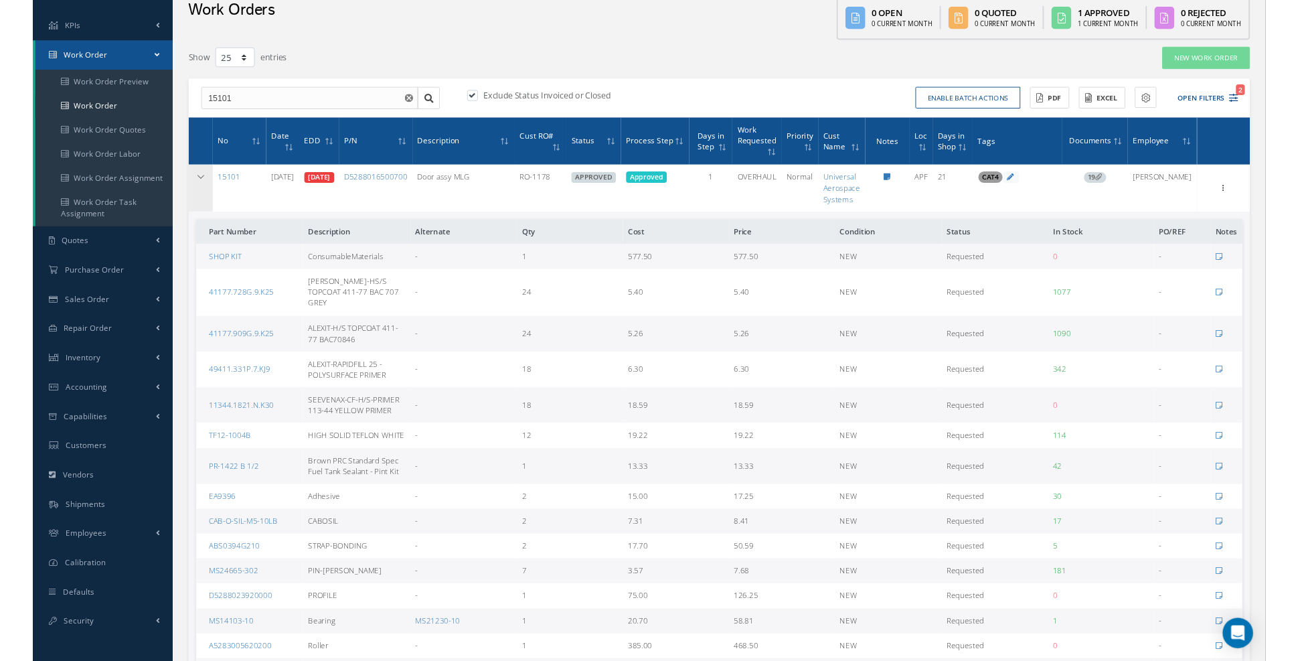
scroll to position [59, 0]
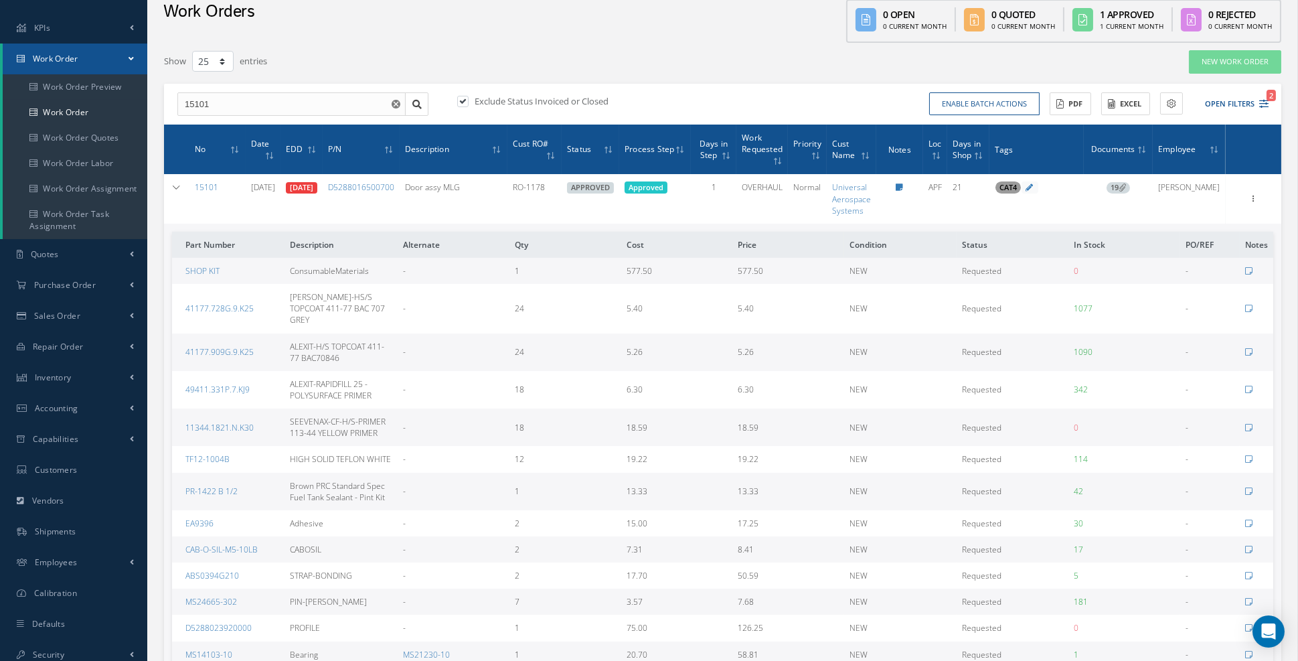
click at [1126, 189] on icon at bounding box center [1122, 186] width 7 height 7
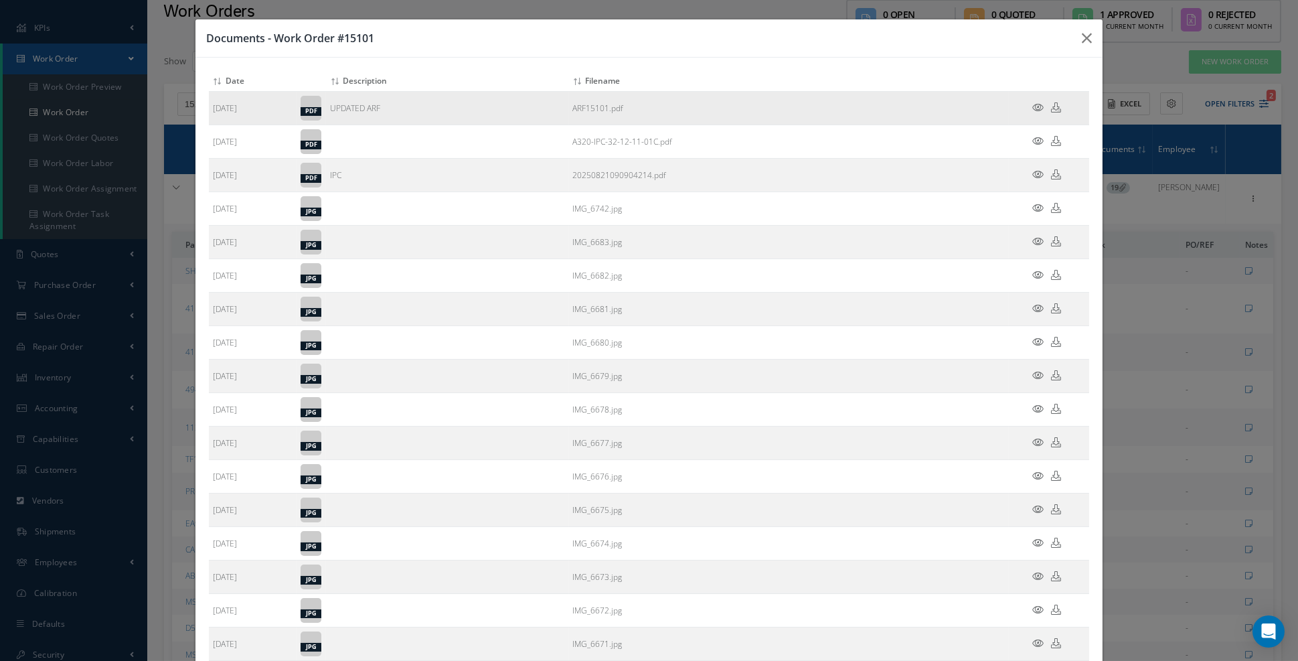
click at [1035, 109] on icon at bounding box center [1038, 107] width 11 height 10
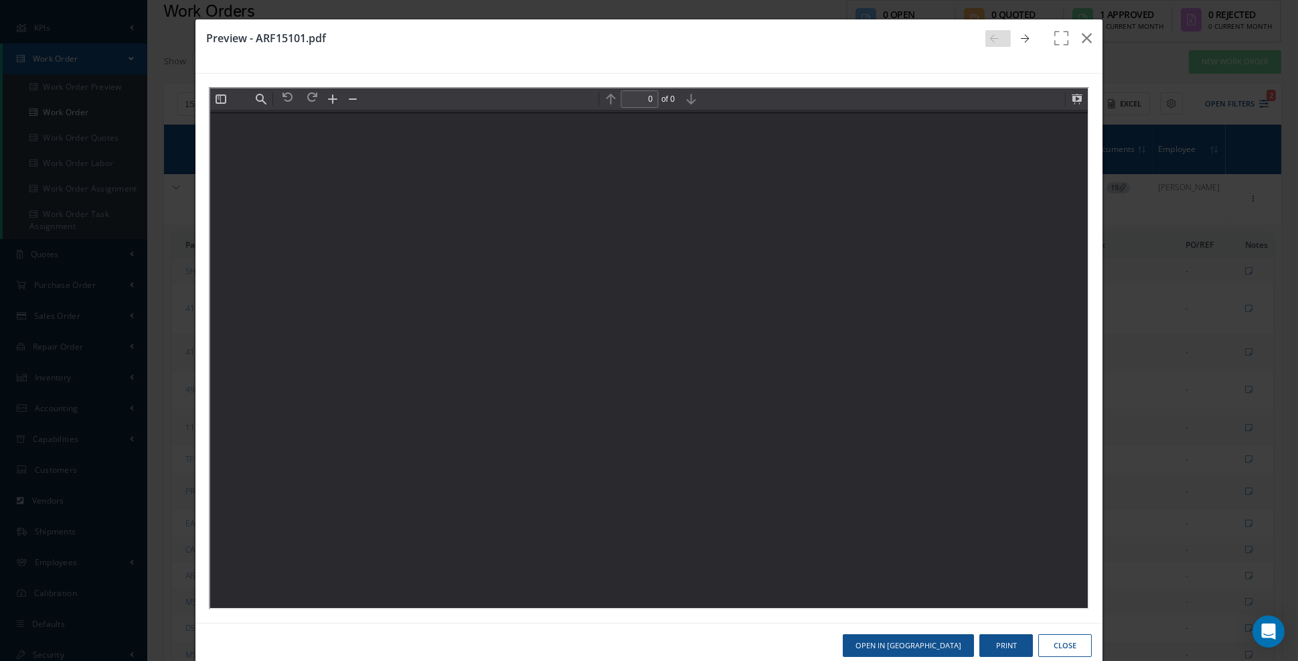
scroll to position [0, 0]
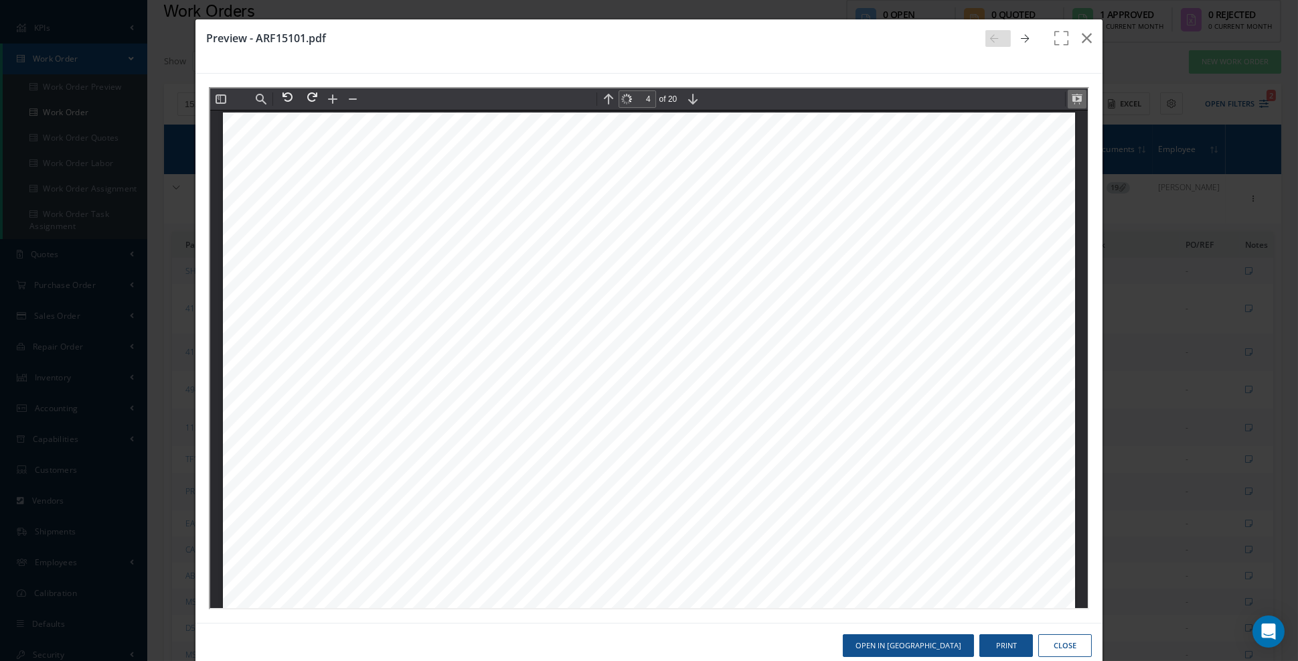
click at [1077, 102] on button at bounding box center [1075, 97] width 19 height 19
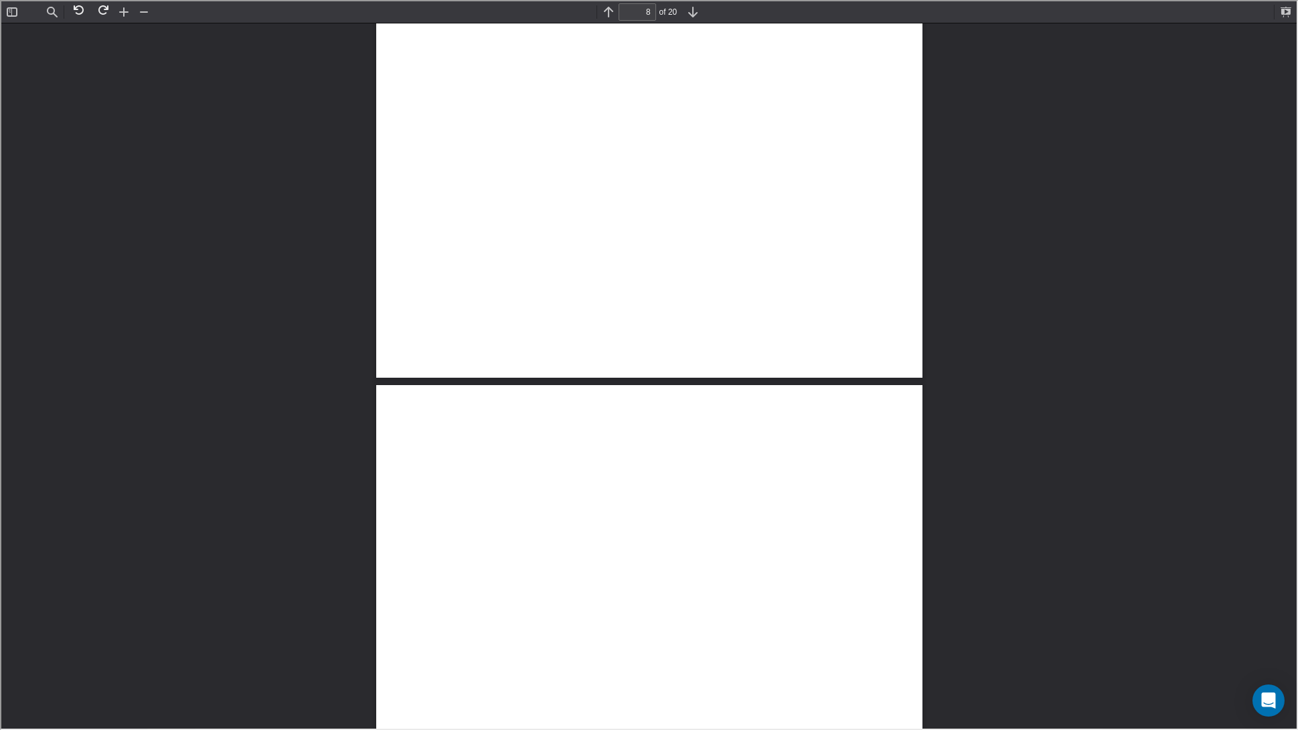
scroll to position [14193, 0]
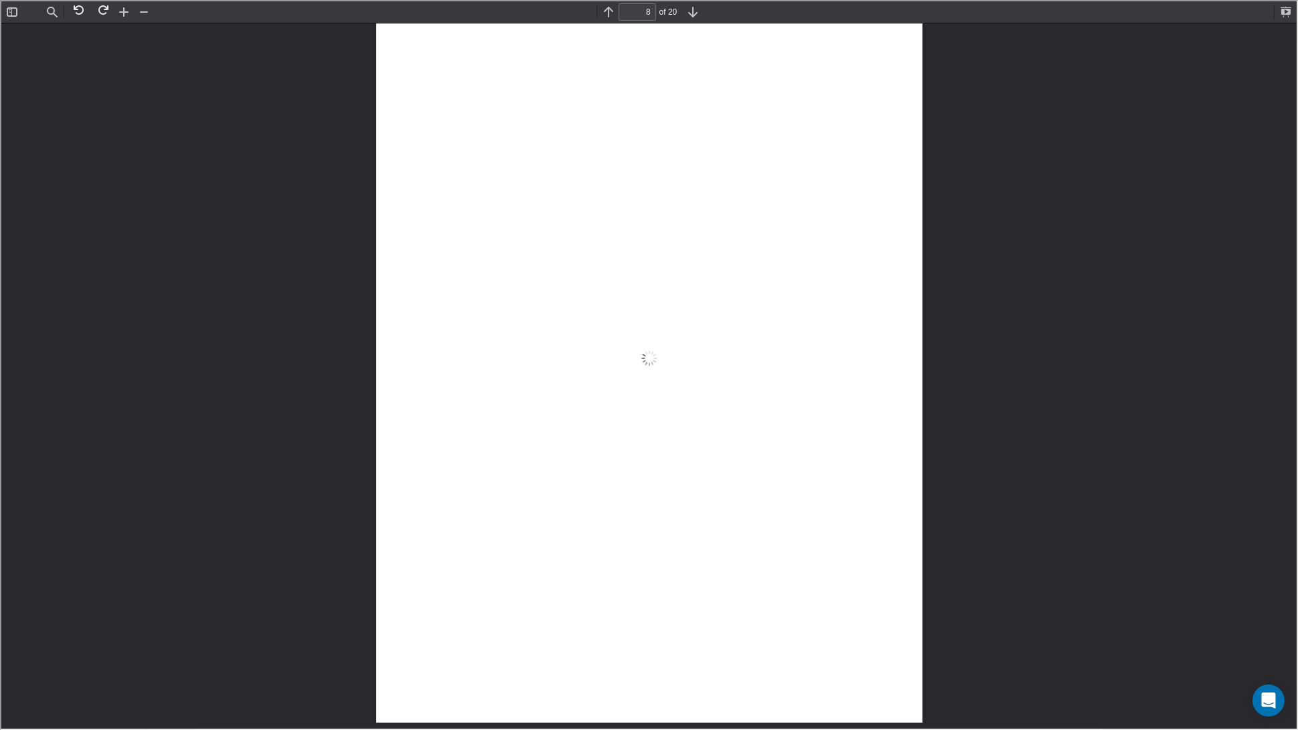
type input "9"
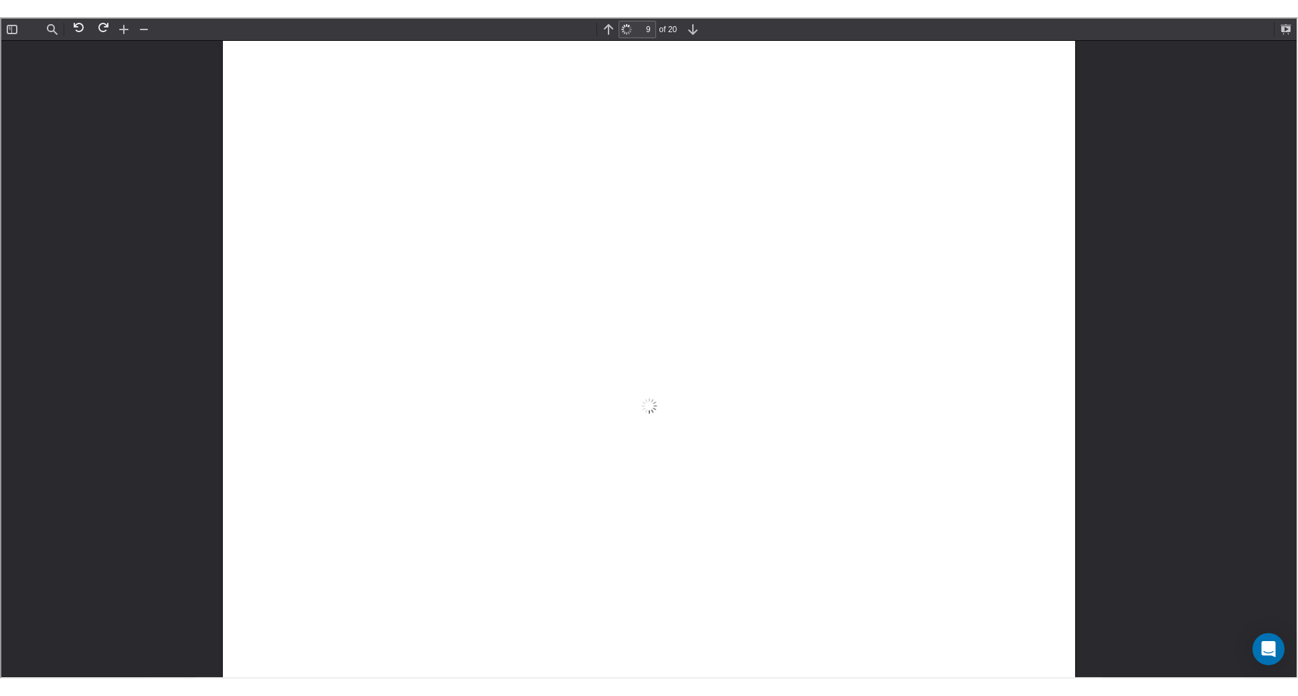
scroll to position [9151, 0]
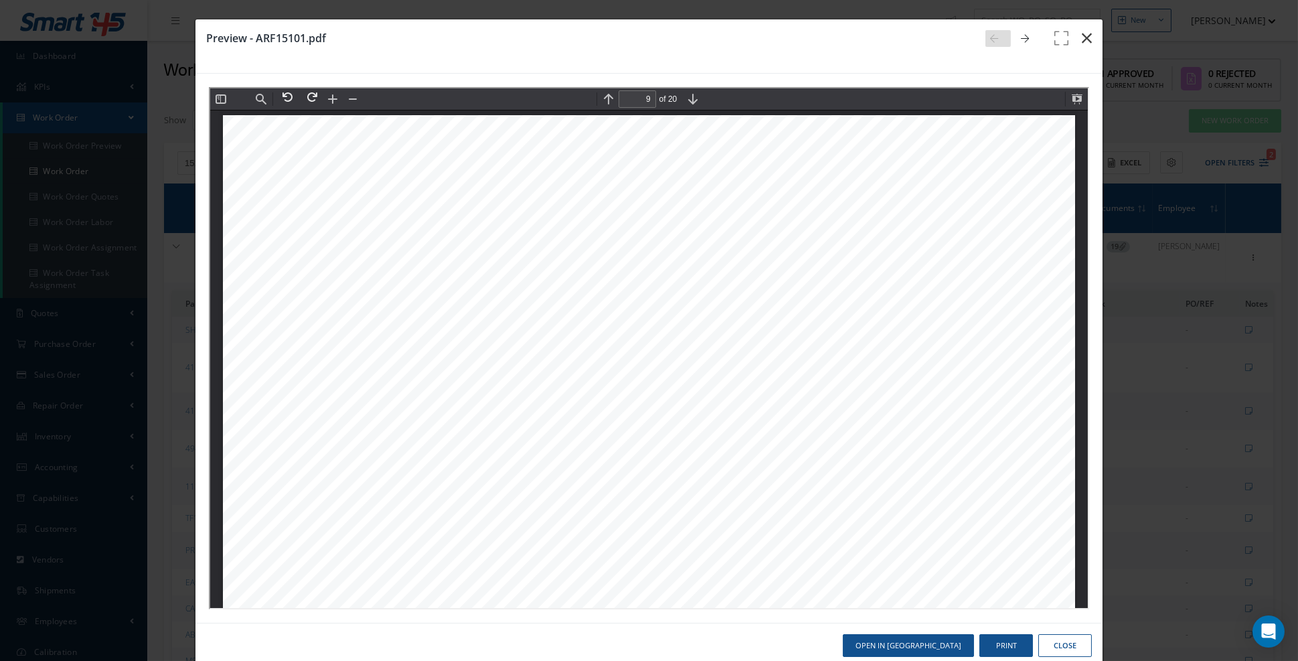
click at [1085, 37] on icon "button" at bounding box center [1087, 38] width 10 height 16
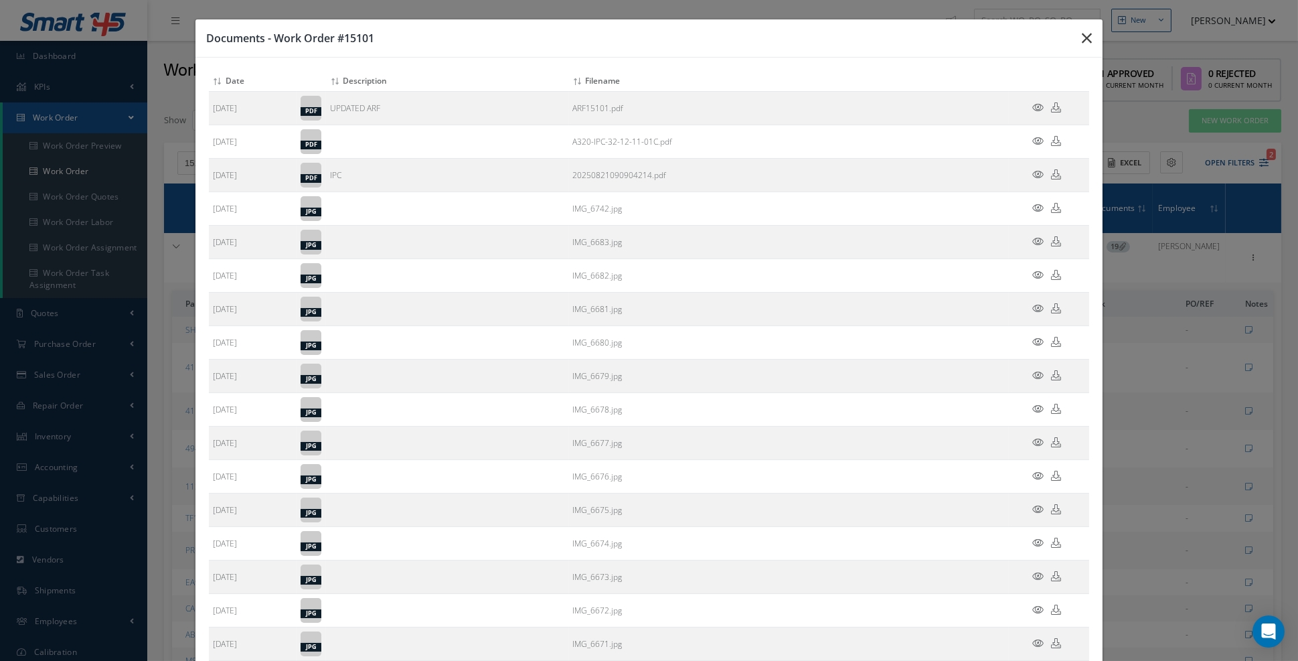
click at [1091, 36] on icon "button" at bounding box center [1087, 38] width 10 height 16
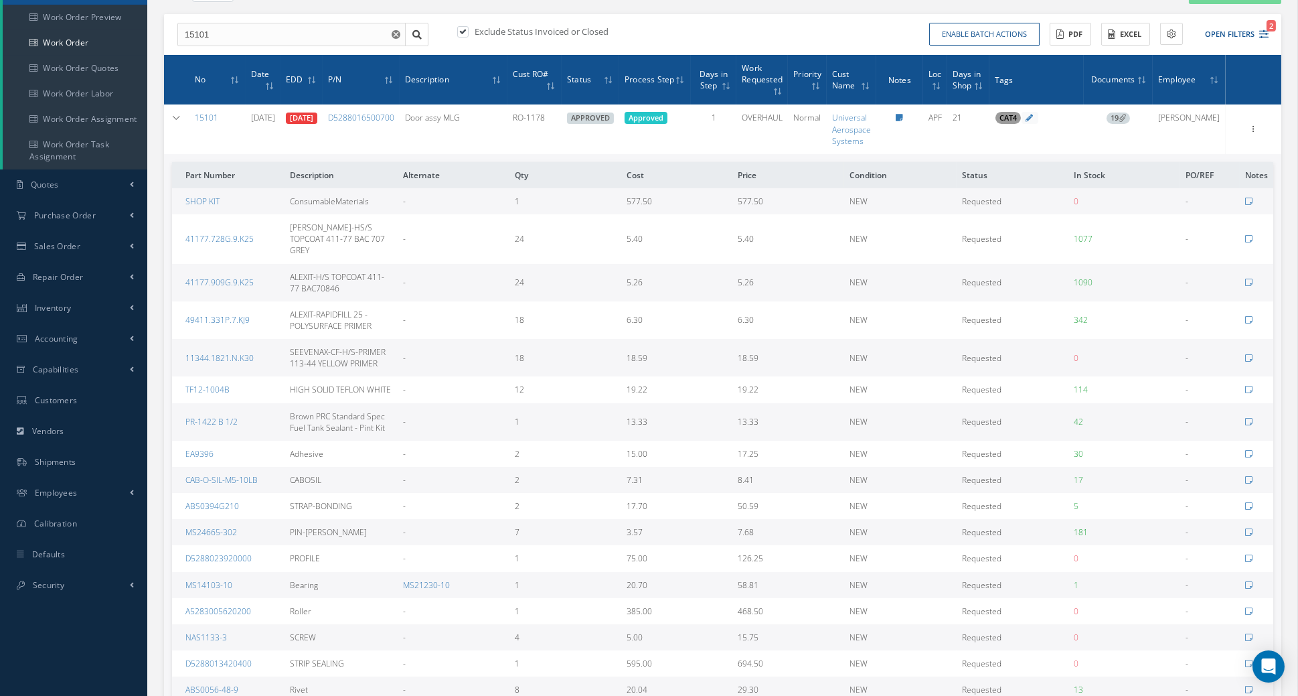
scroll to position [157, 0]
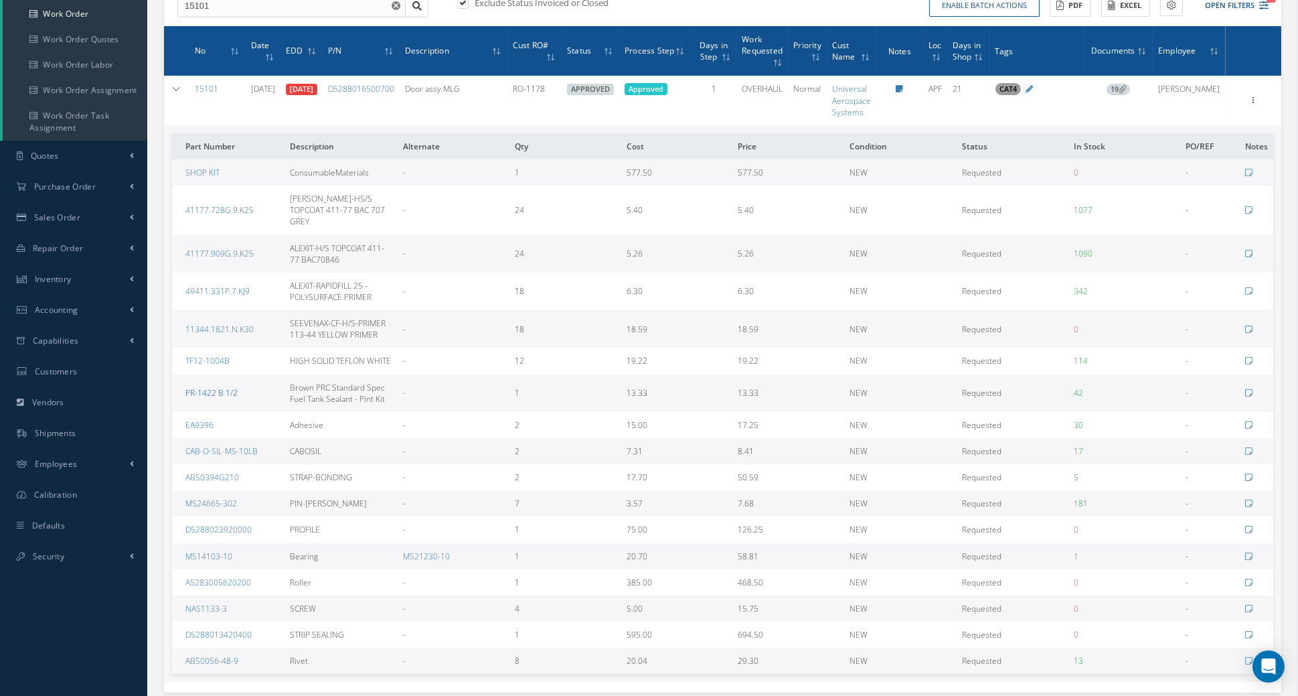
click at [222, 387] on link "PR-1422 B 1/2" at bounding box center [211, 392] width 52 height 11
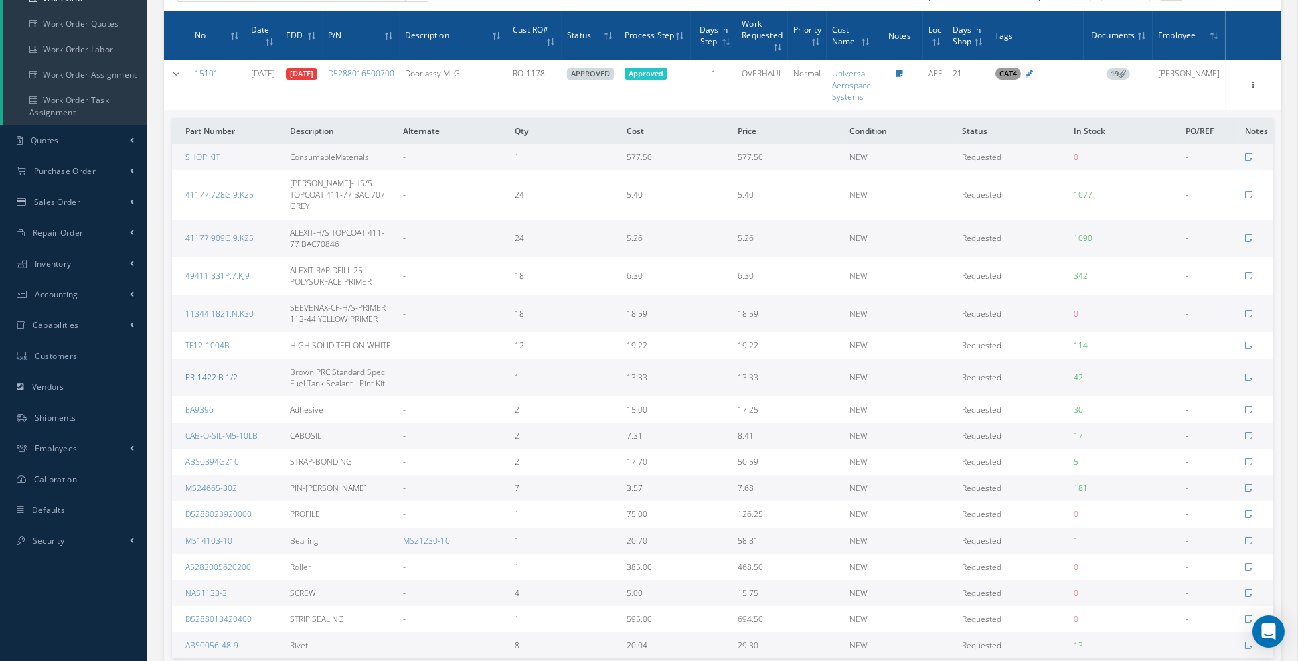
scroll to position [0, 0]
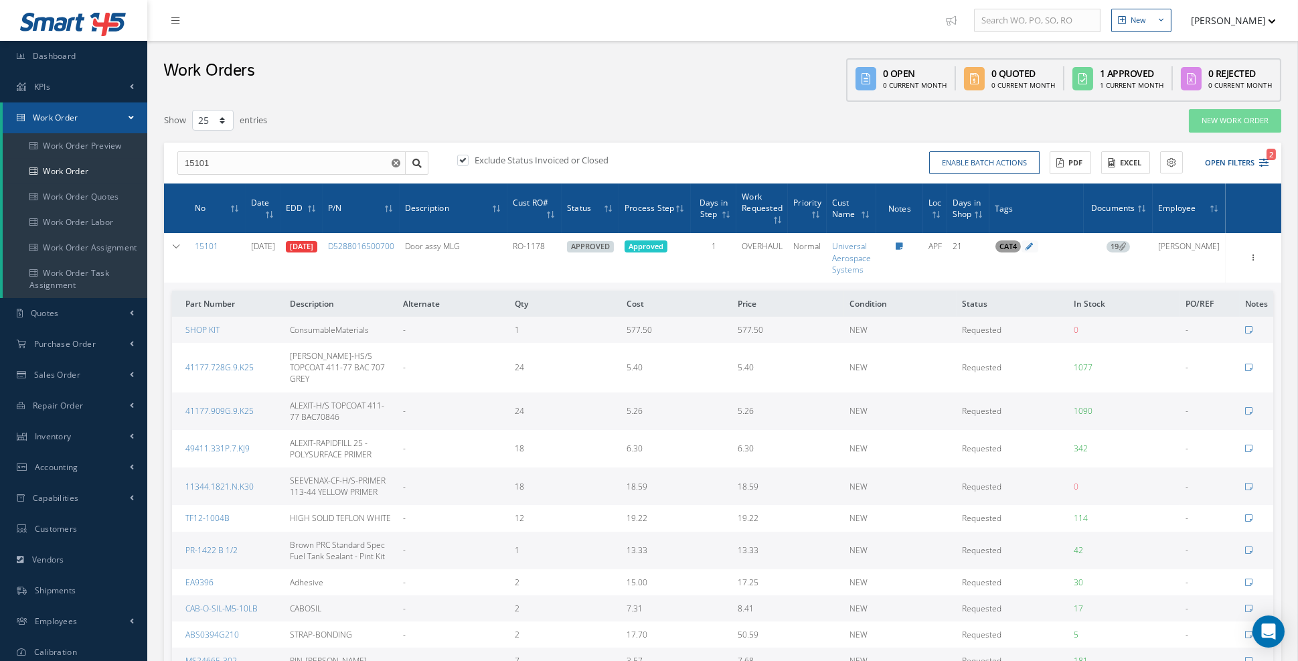
click at [1130, 247] on span "19" at bounding box center [1118, 247] width 23 height 12
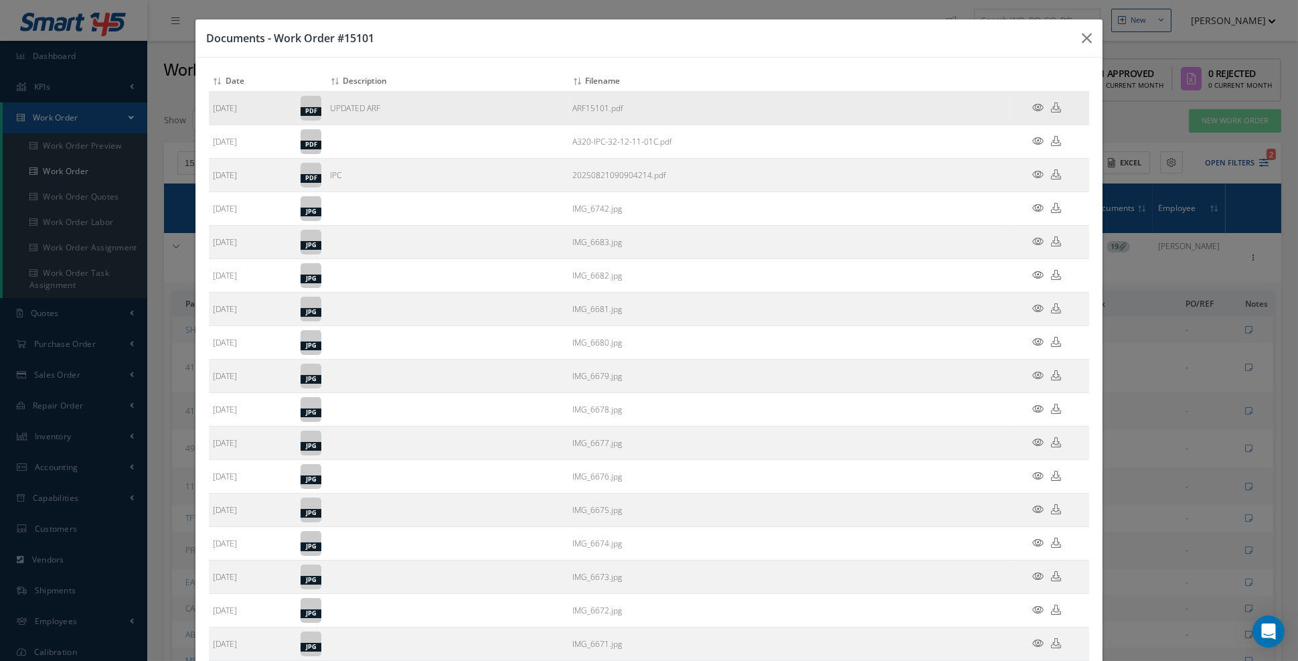
click at [1035, 110] on icon at bounding box center [1038, 107] width 11 height 10
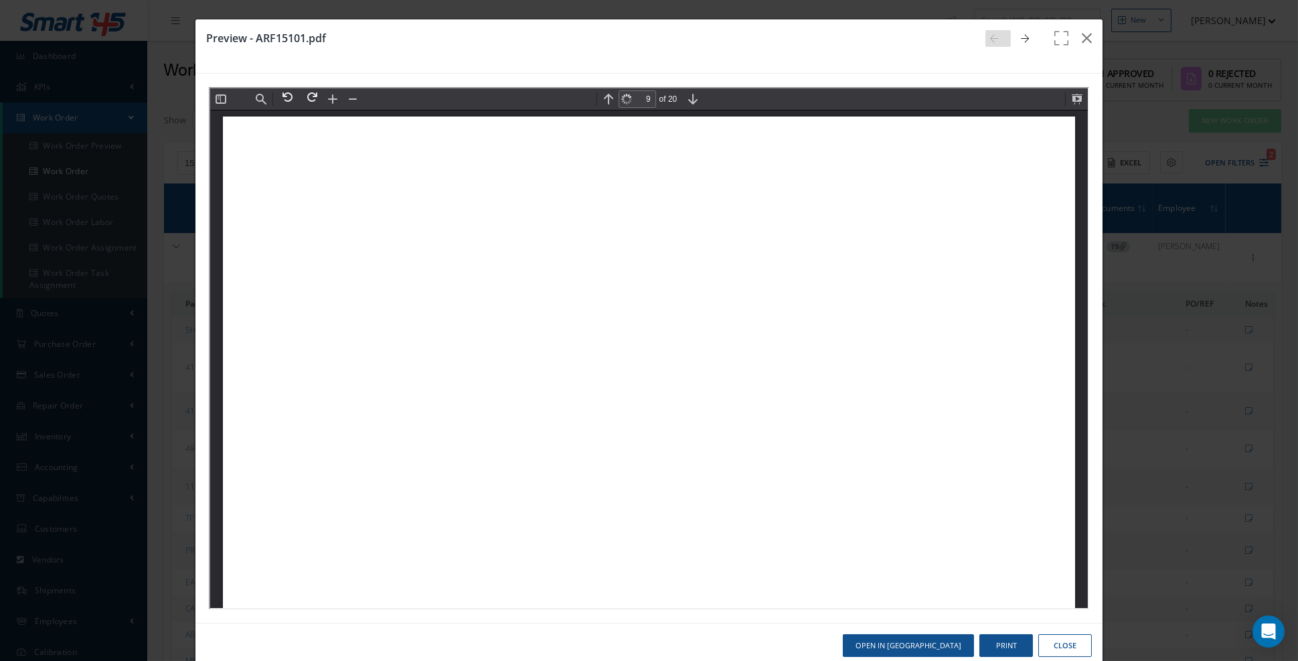
scroll to position [9151, 0]
click at [1079, 101] on button at bounding box center [1075, 97] width 19 height 19
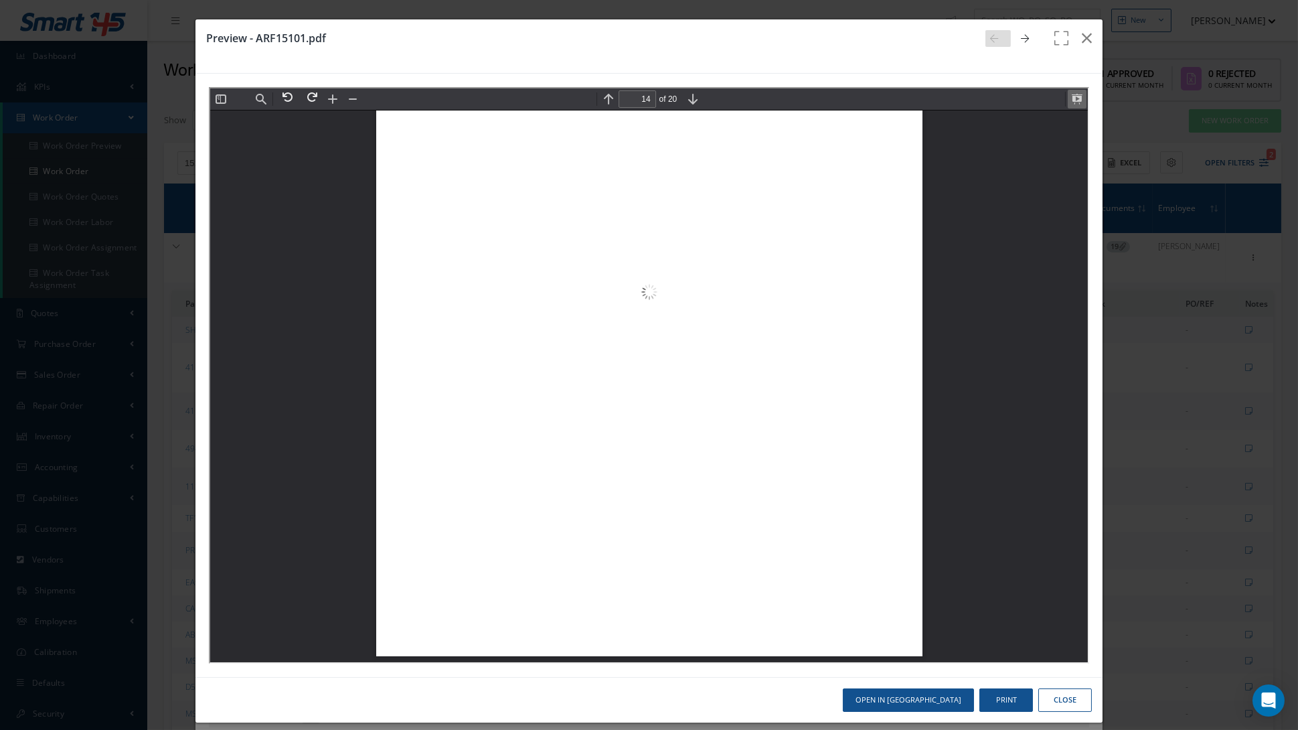
scroll to position [26358, 0]
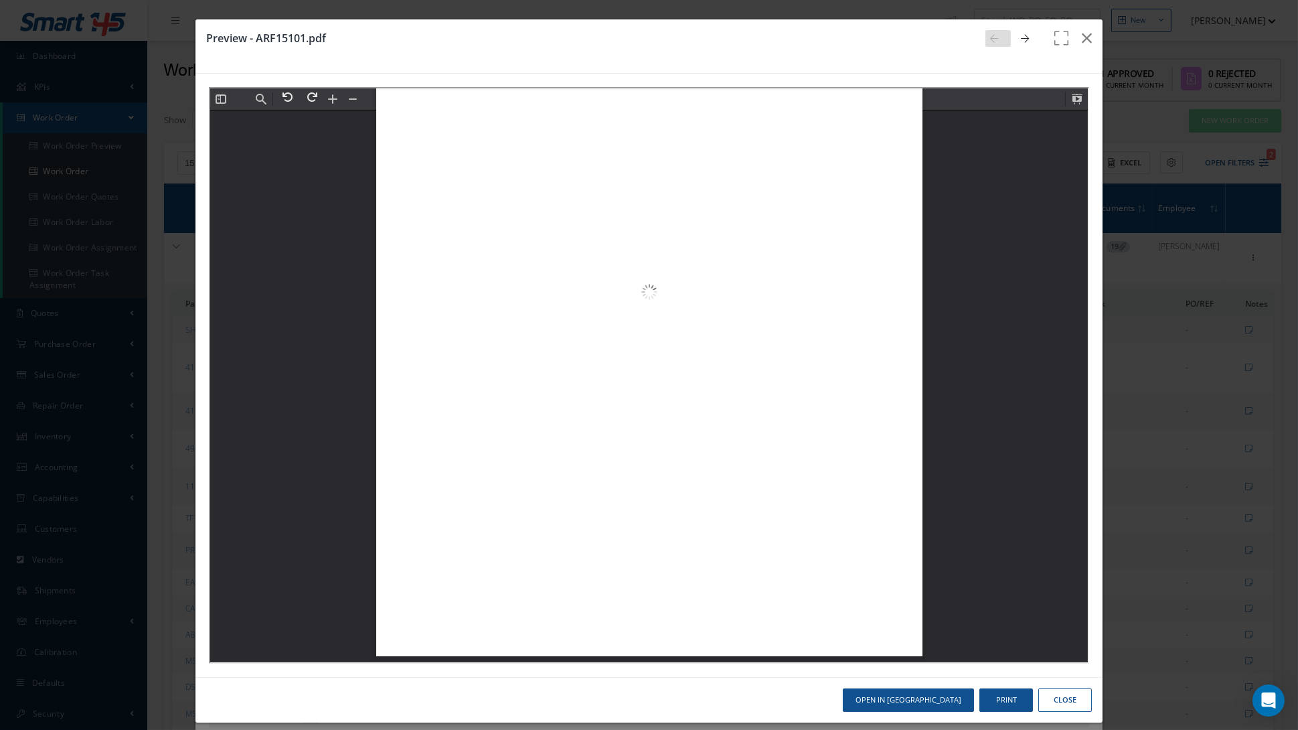
type input "20"
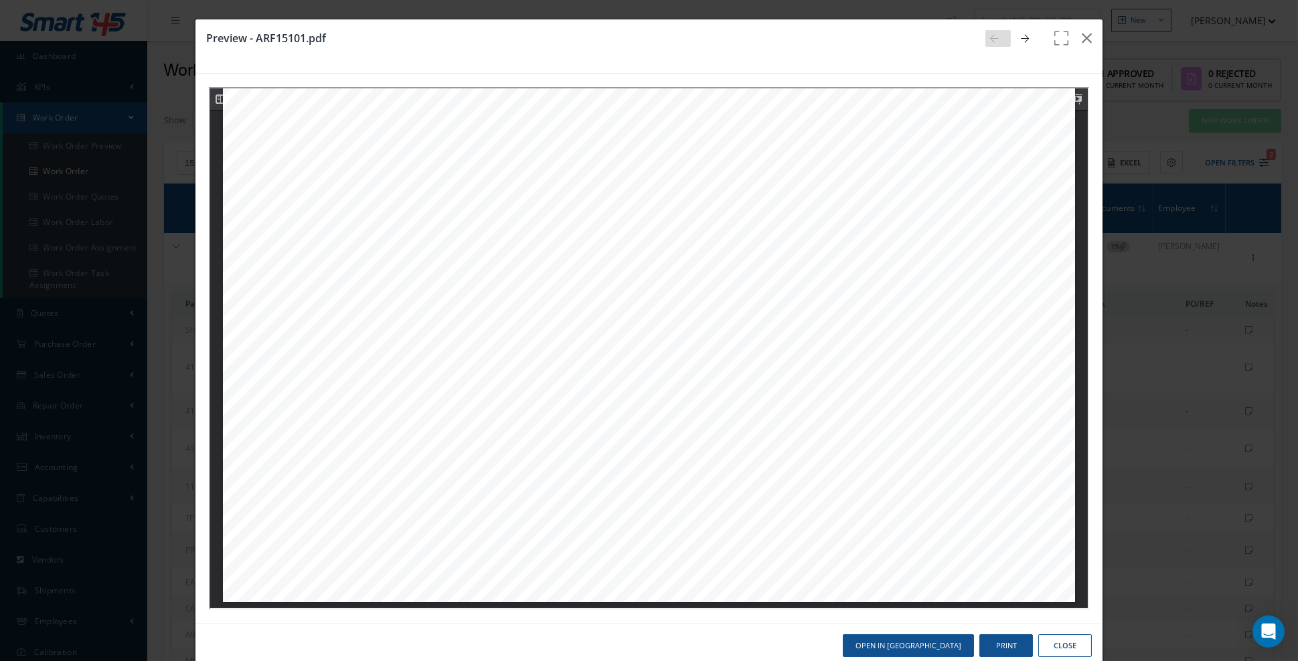
scroll to position [21725, 0]
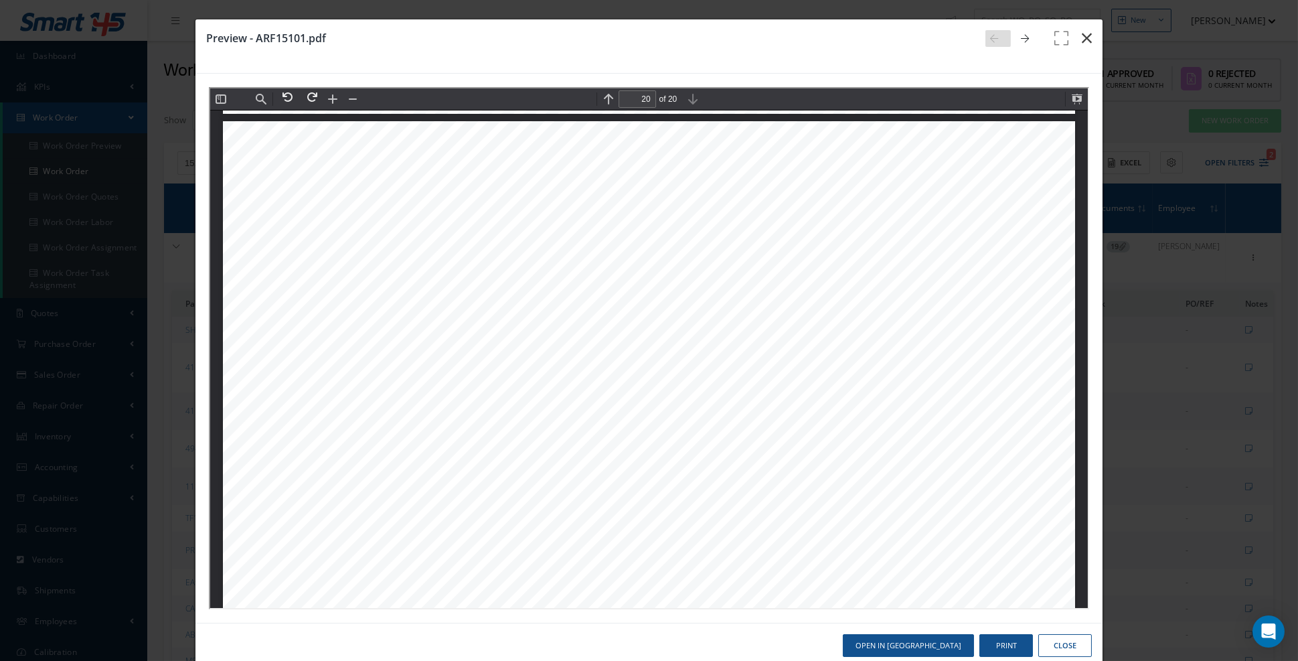
click at [1087, 40] on icon "button" at bounding box center [1087, 38] width 10 height 16
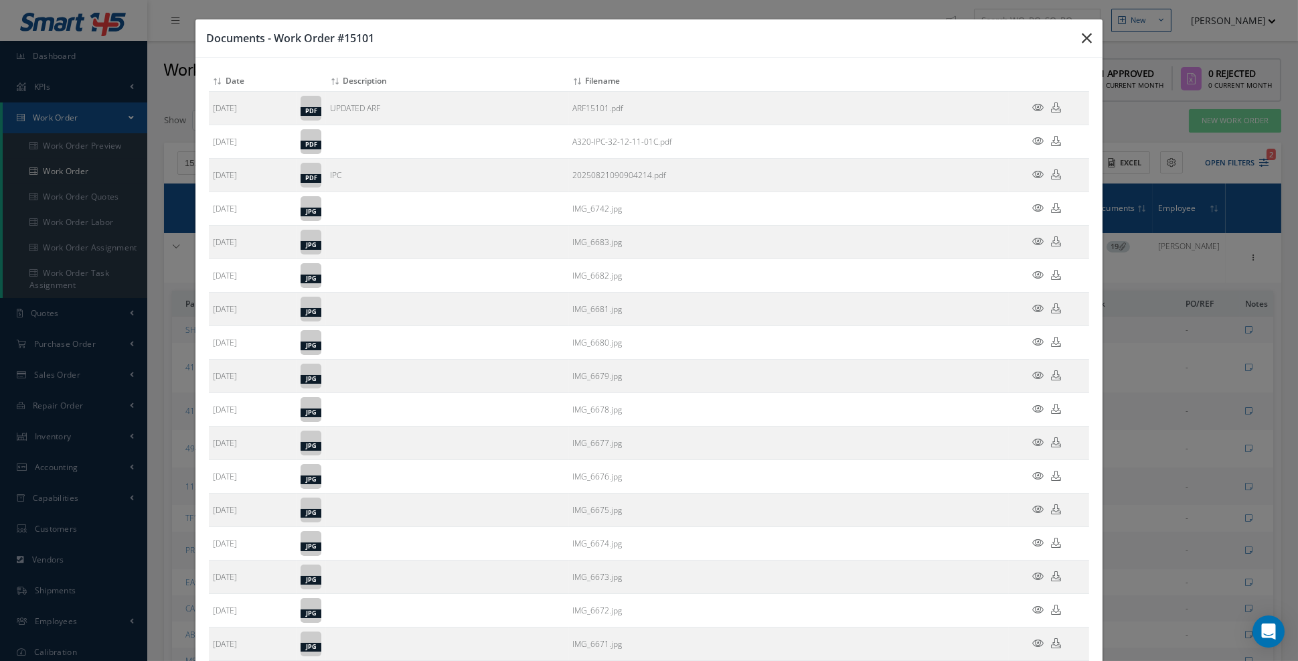
click at [1087, 44] on icon "button" at bounding box center [1087, 38] width 10 height 16
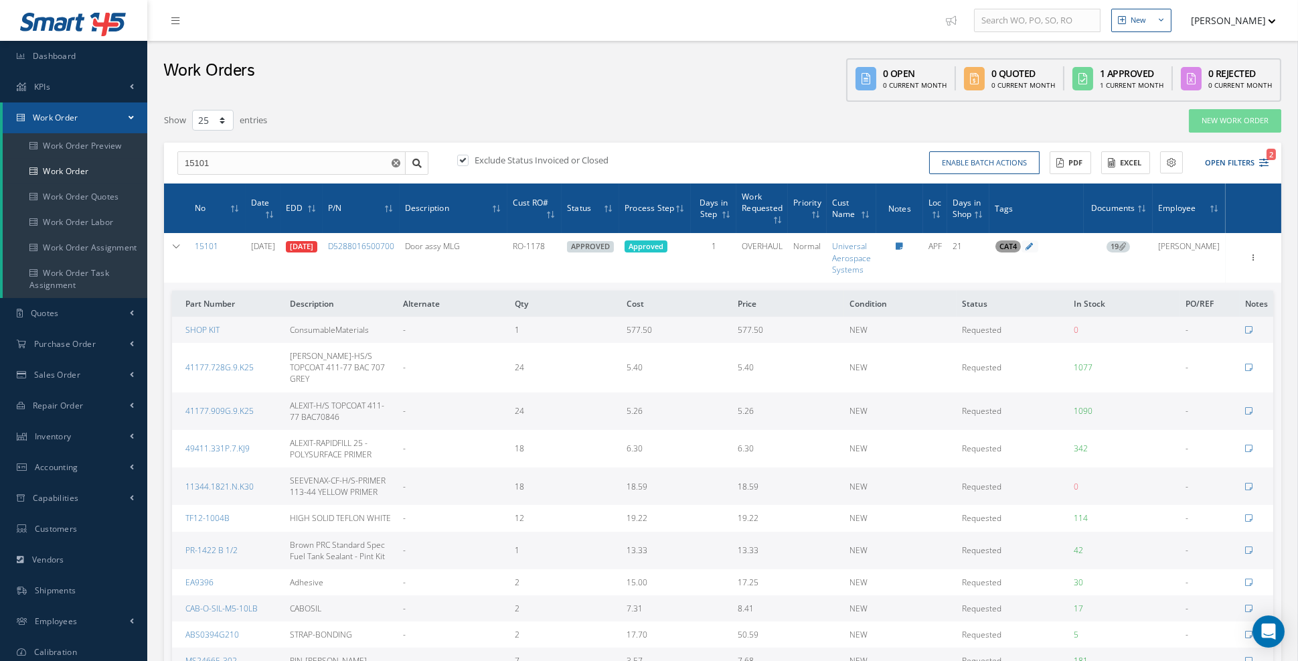
click at [1211, 242] on link "Uriel Rivas" at bounding box center [1189, 245] width 62 height 11
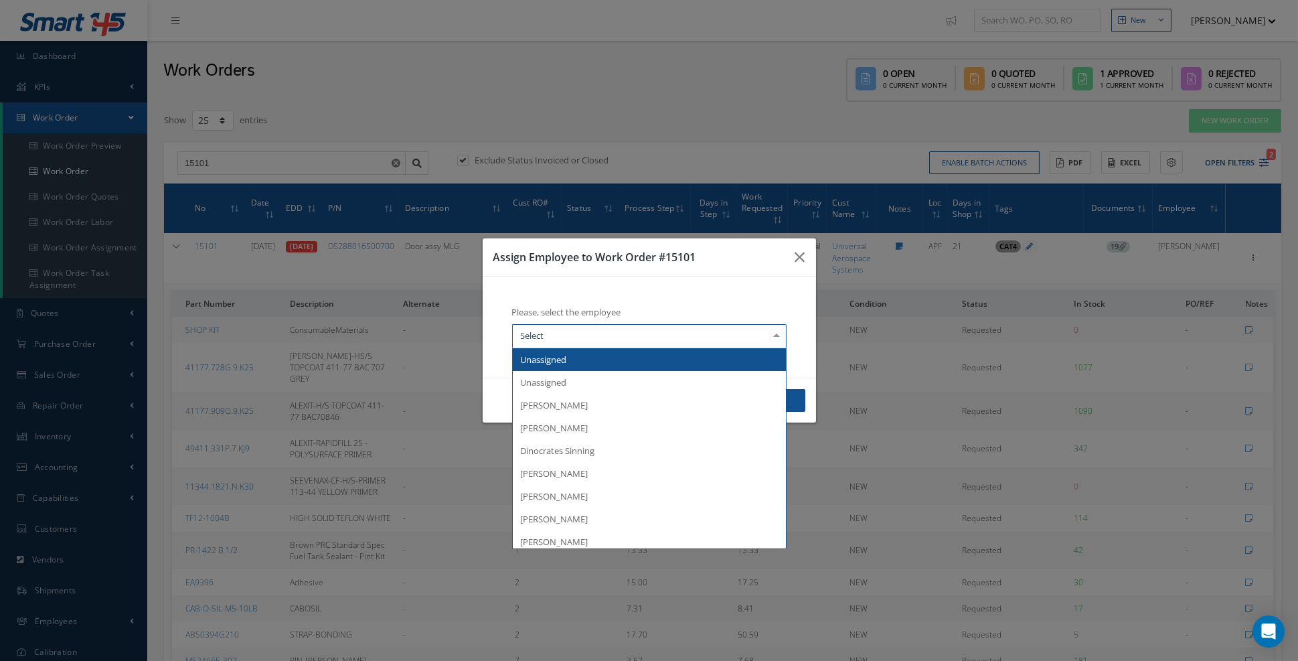
click at [777, 347] on div at bounding box center [776, 336] width 19 height 22
click at [544, 577] on div "Assign Employee to Work Order #15101 Please, select the employee Unassigned Una…" at bounding box center [649, 330] width 1298 height 661
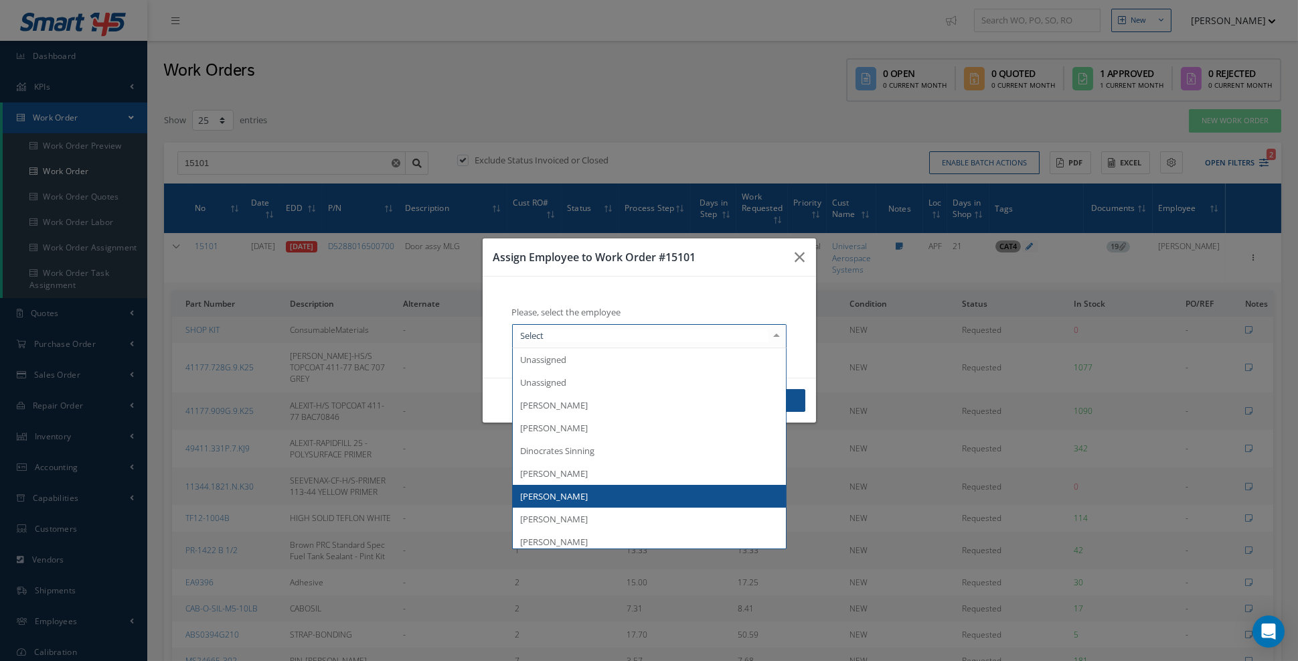
scroll to position [254, 0]
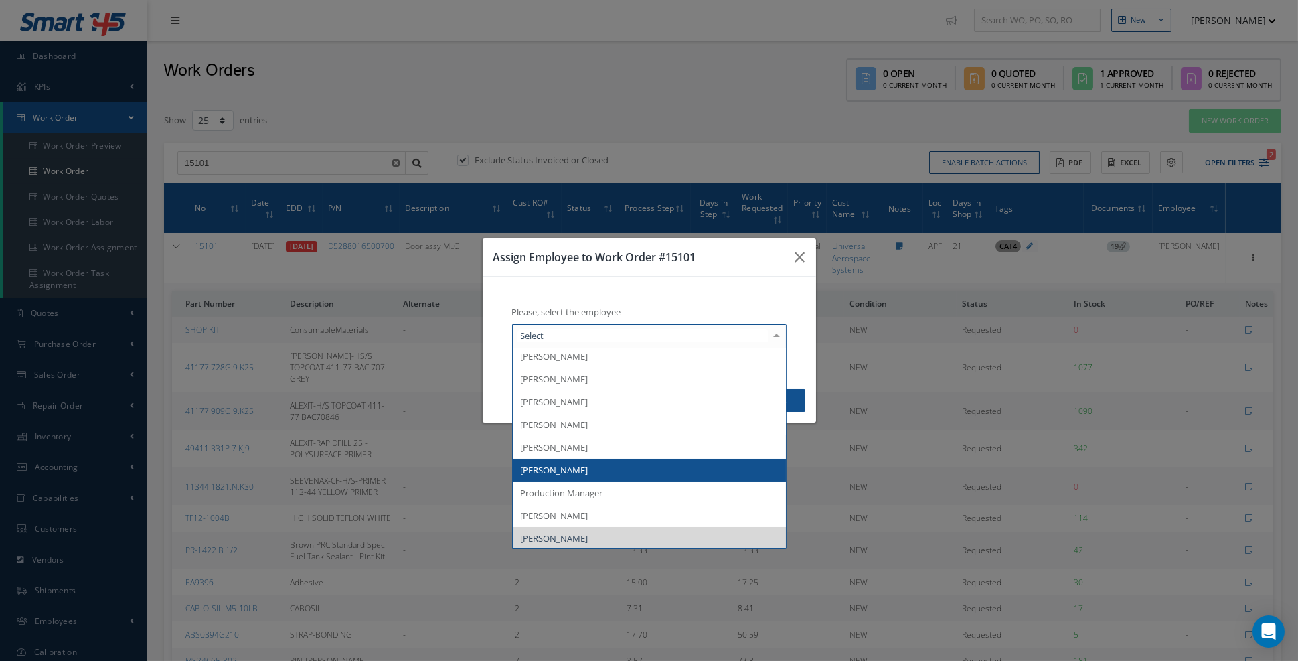
click at [549, 476] on span "Nicolay Lopez" at bounding box center [555, 470] width 68 height 12
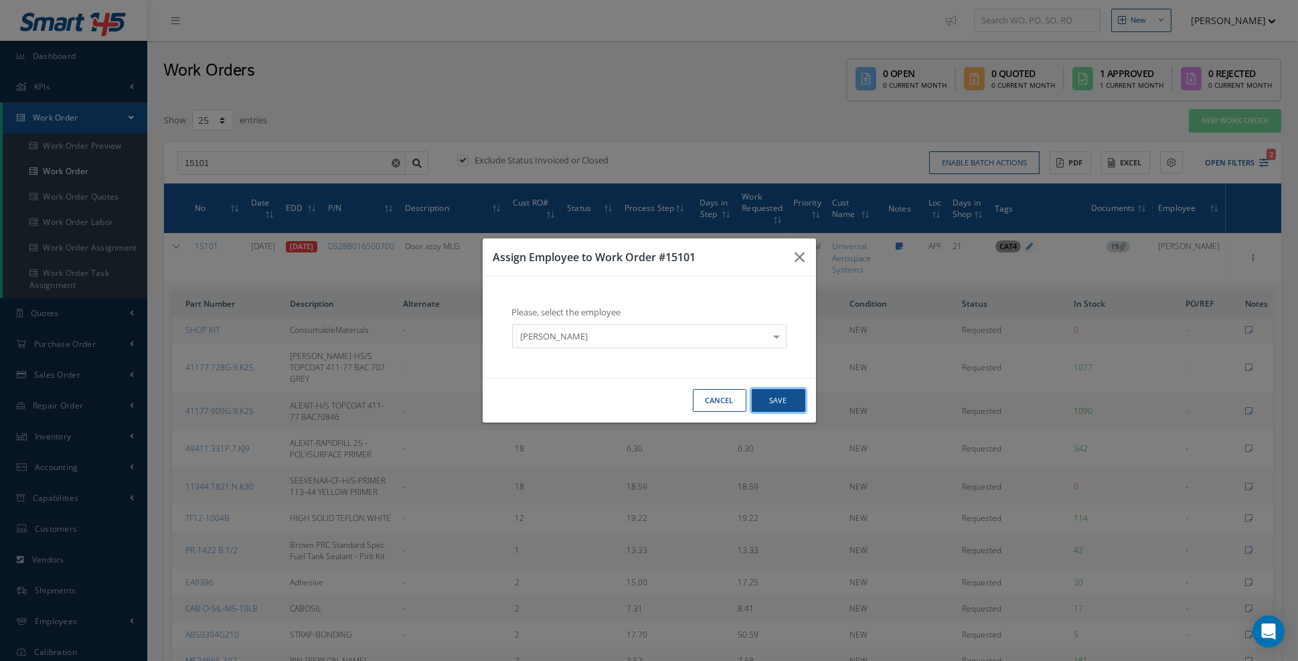
click at [777, 406] on button "Save" at bounding box center [779, 400] width 54 height 23
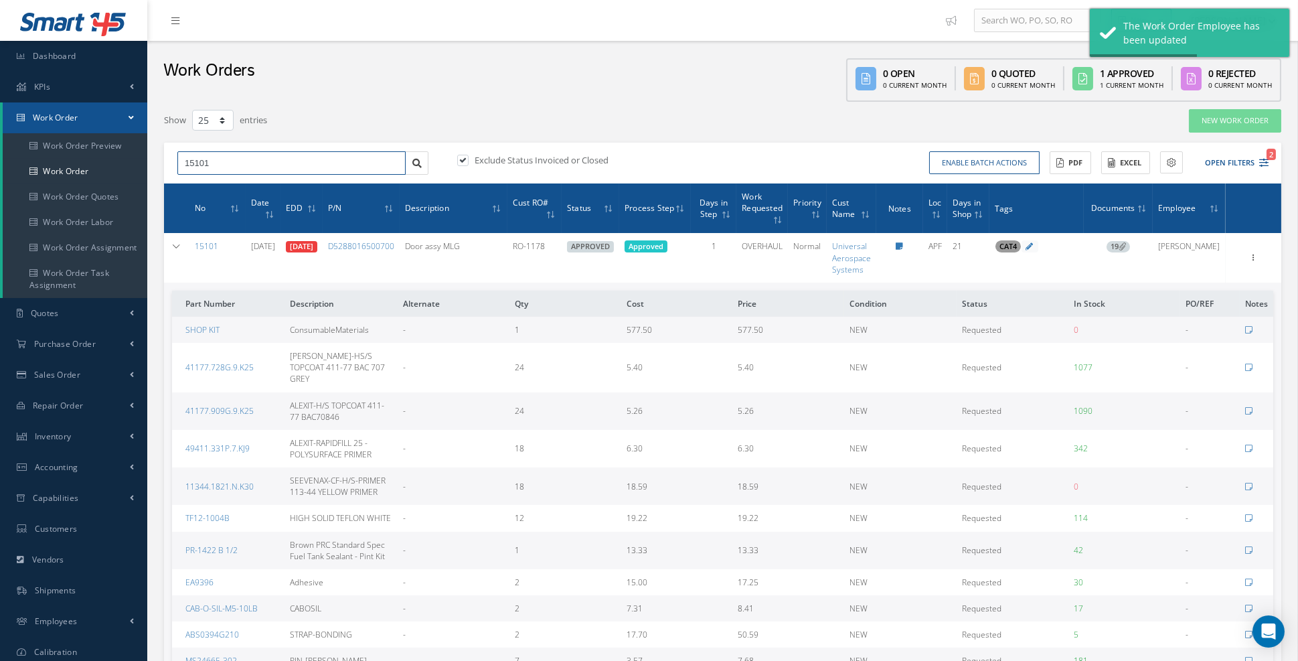
click at [215, 164] on input "15101" at bounding box center [291, 163] width 228 height 24
type input "15102"
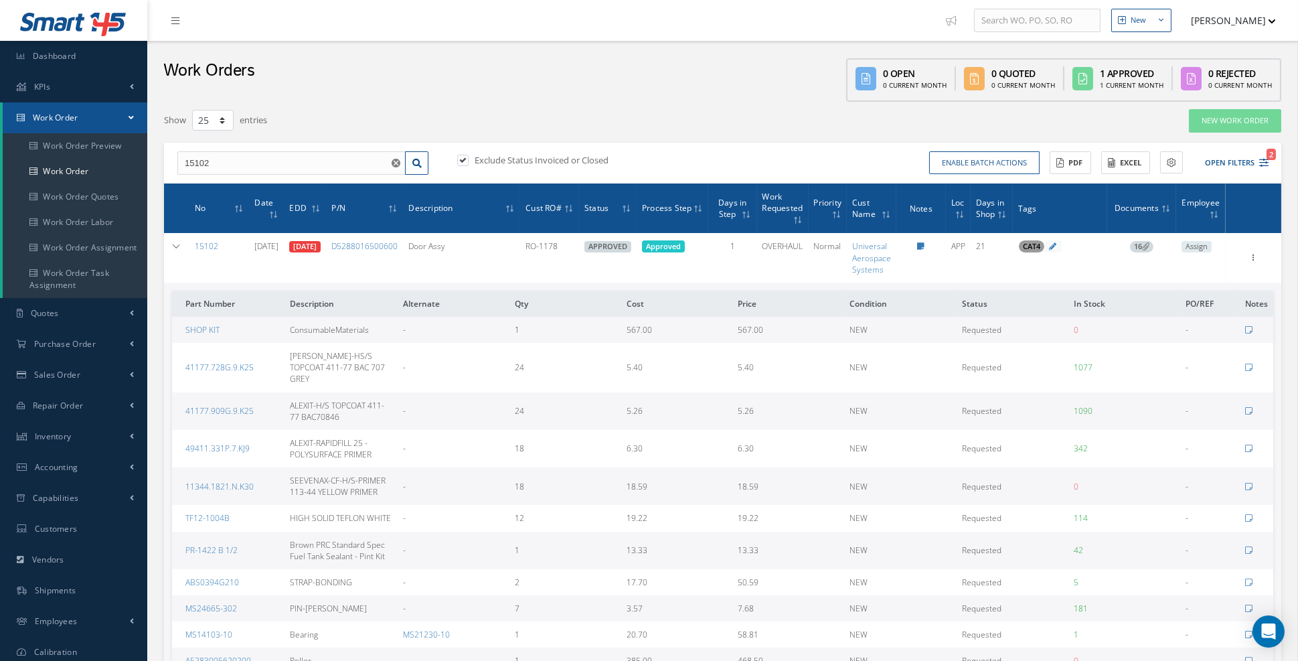
click at [1192, 245] on span "Assign" at bounding box center [1197, 247] width 30 height 12
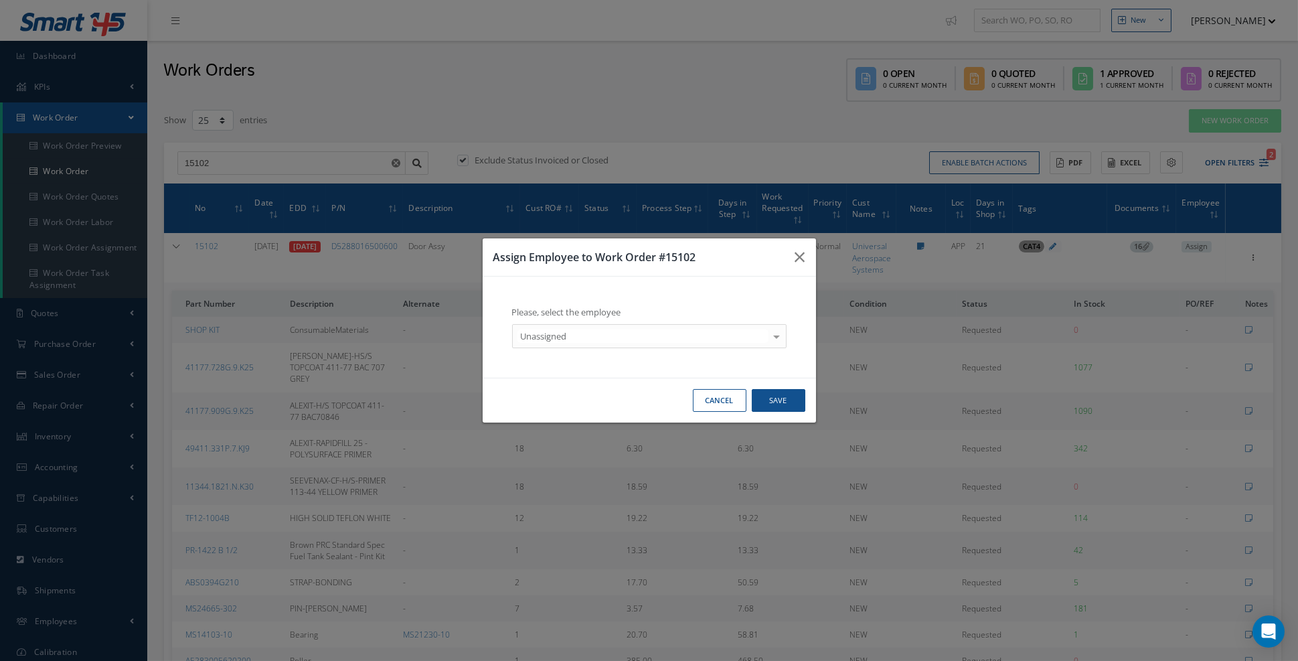
click at [778, 343] on div at bounding box center [776, 336] width 19 height 22
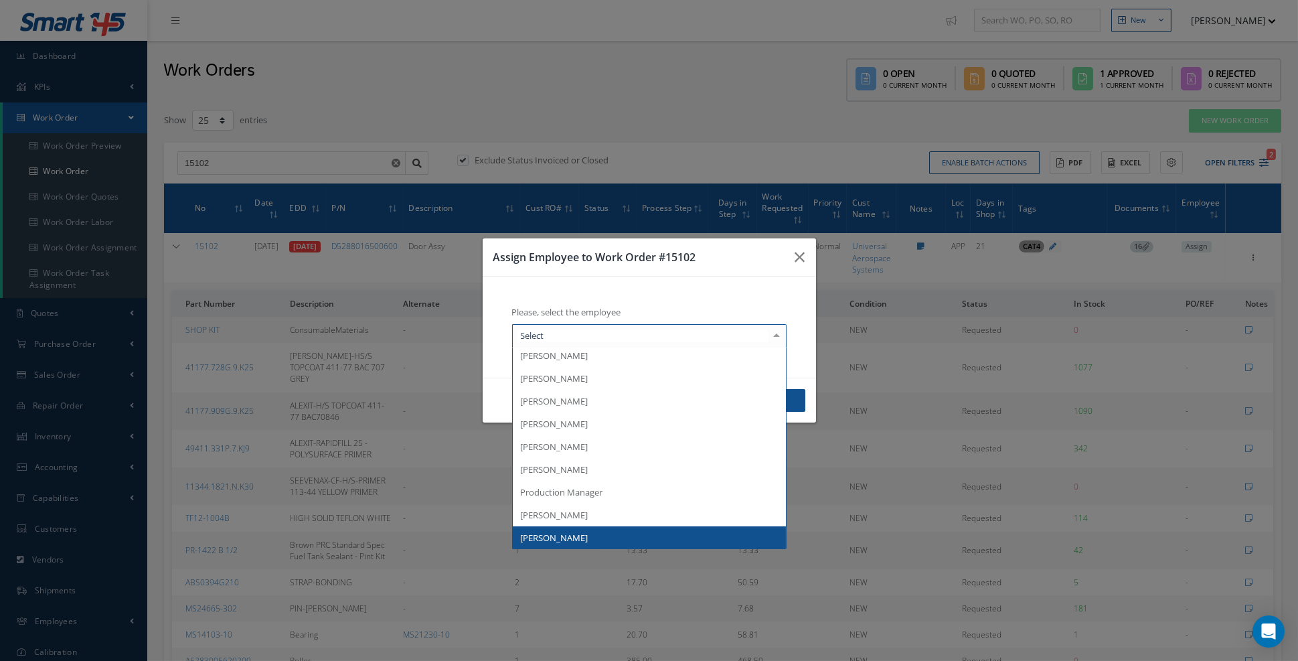
click at [647, 549] on span "Uriel Rivas" at bounding box center [649, 537] width 273 height 23
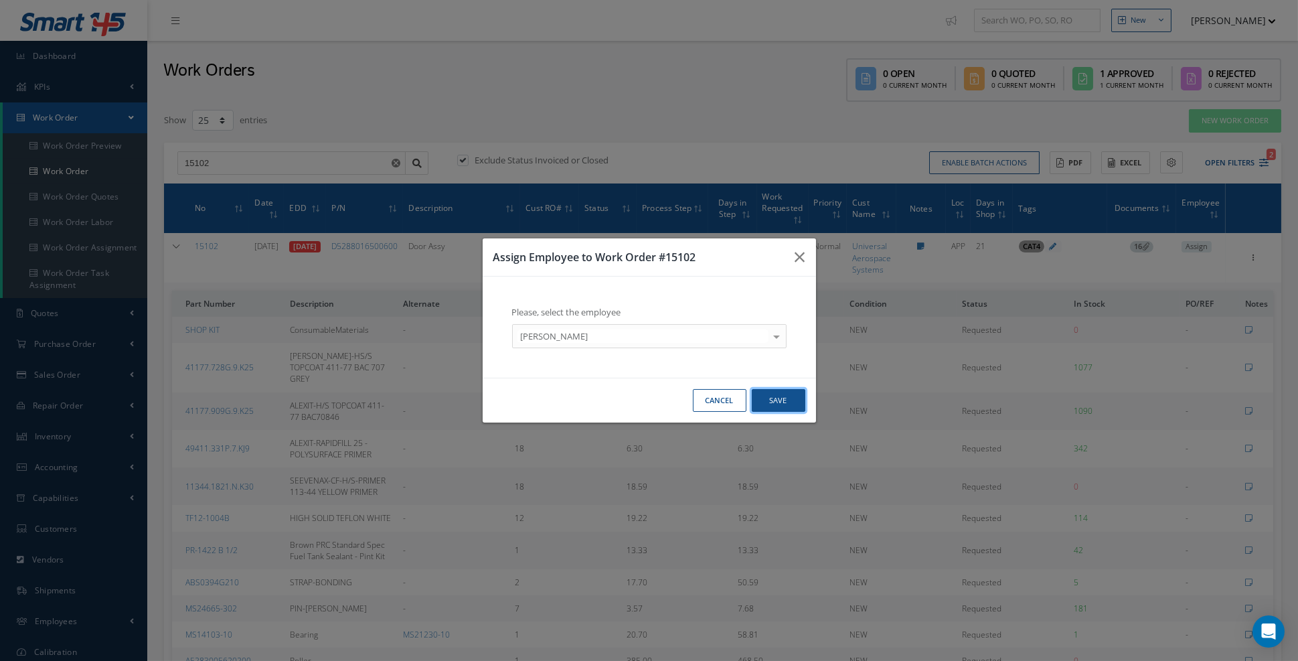
click at [773, 406] on button "Save" at bounding box center [779, 400] width 54 height 23
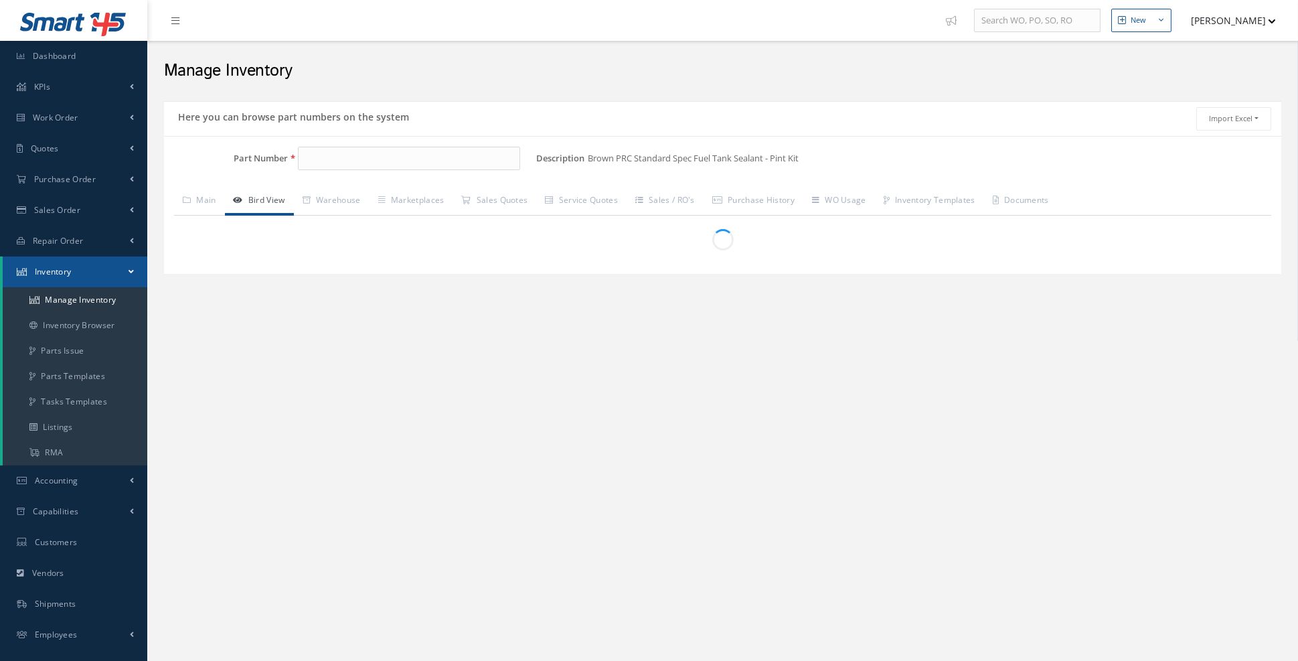
type input "PR-1422 B 1/2"
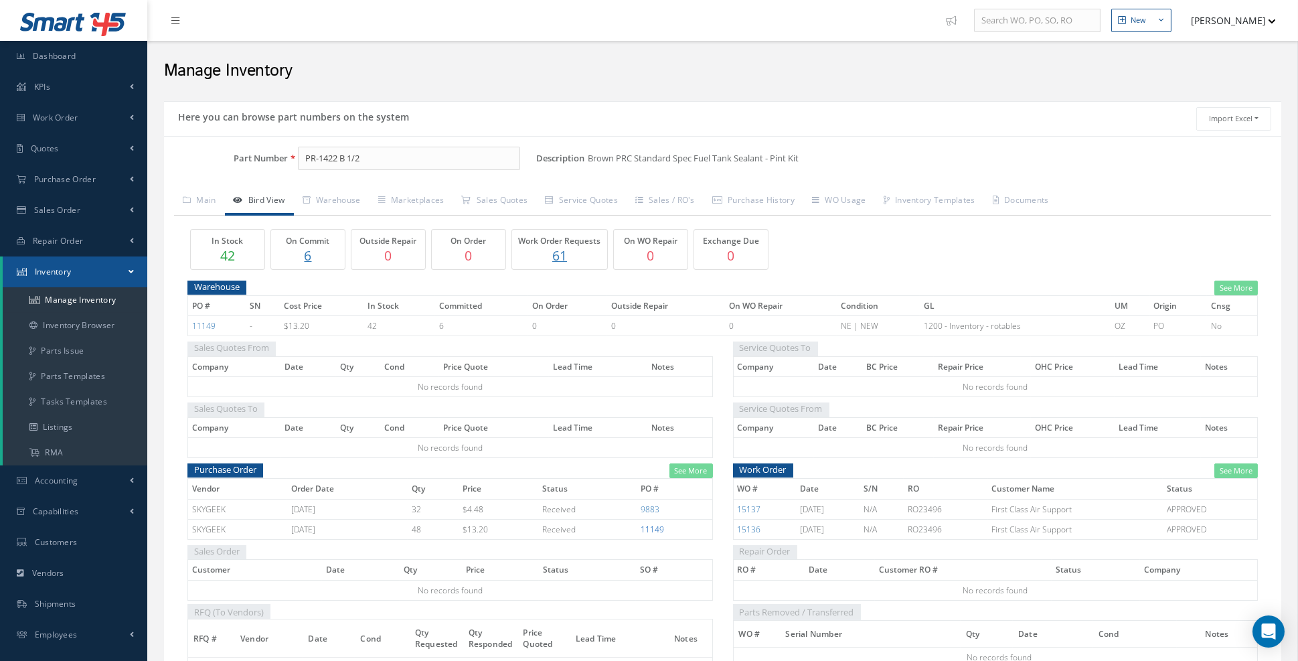
click at [655, 524] on link "11149" at bounding box center [652, 529] width 23 height 11
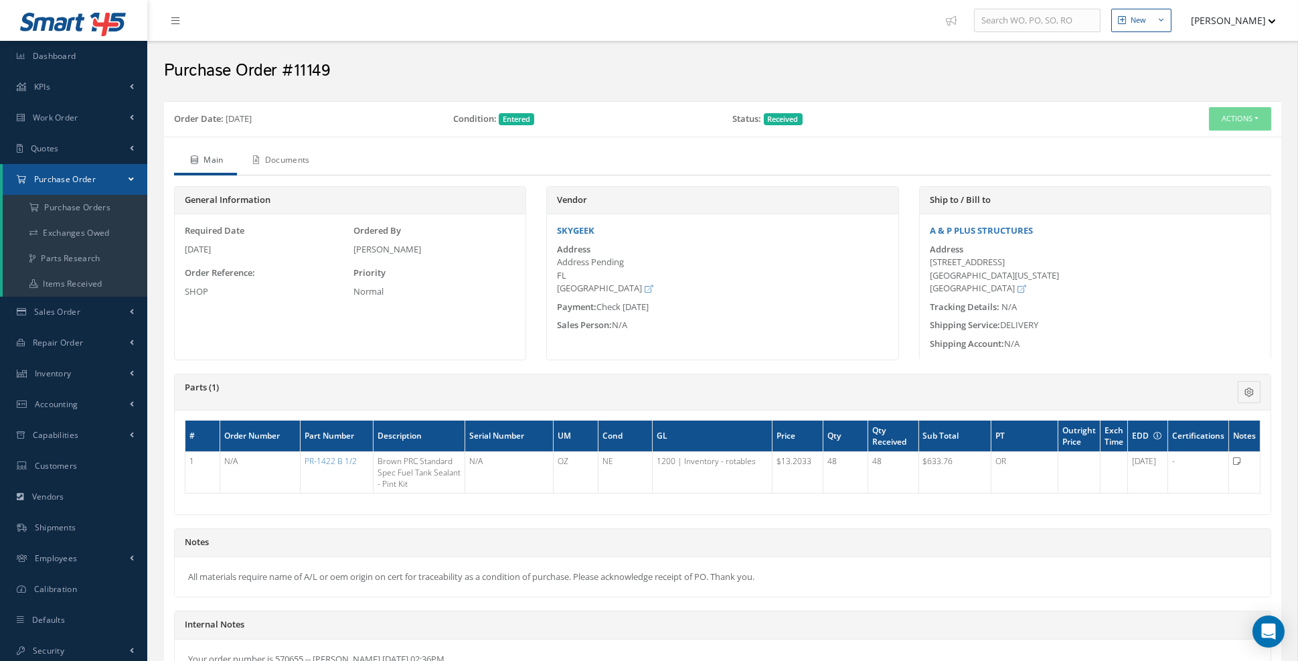
click at [297, 159] on link "Documents" at bounding box center [280, 161] width 86 height 28
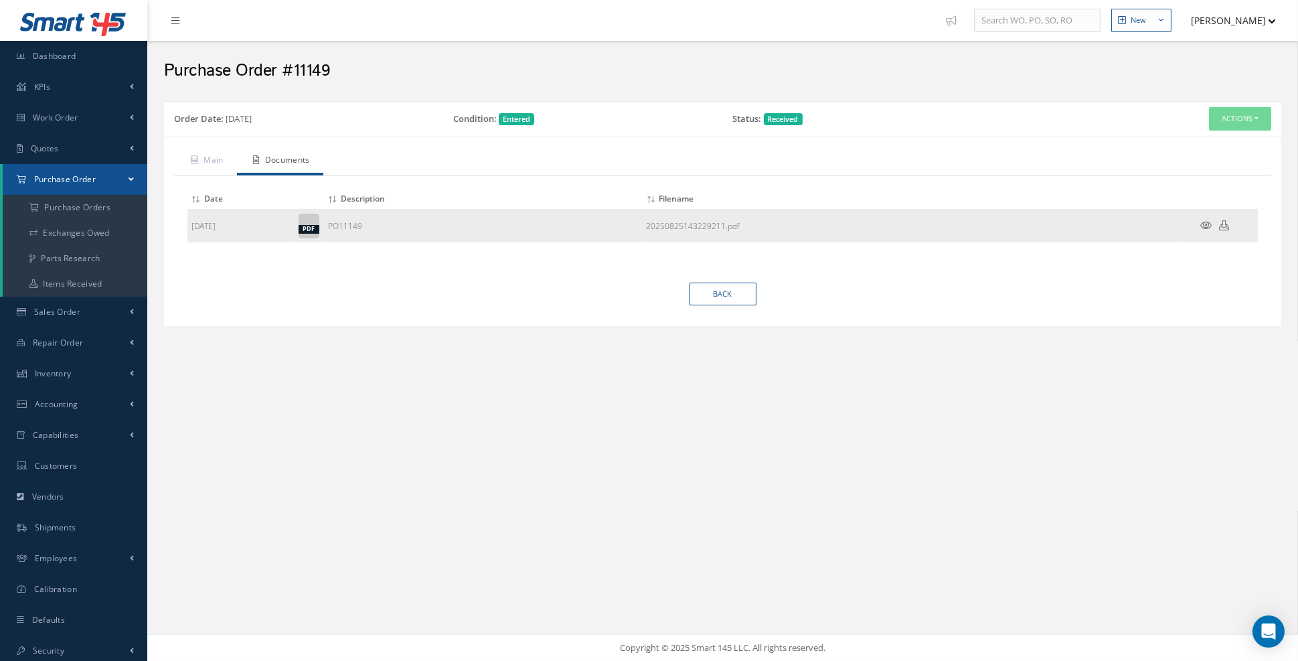
click at [1205, 222] on icon at bounding box center [1206, 225] width 11 height 10
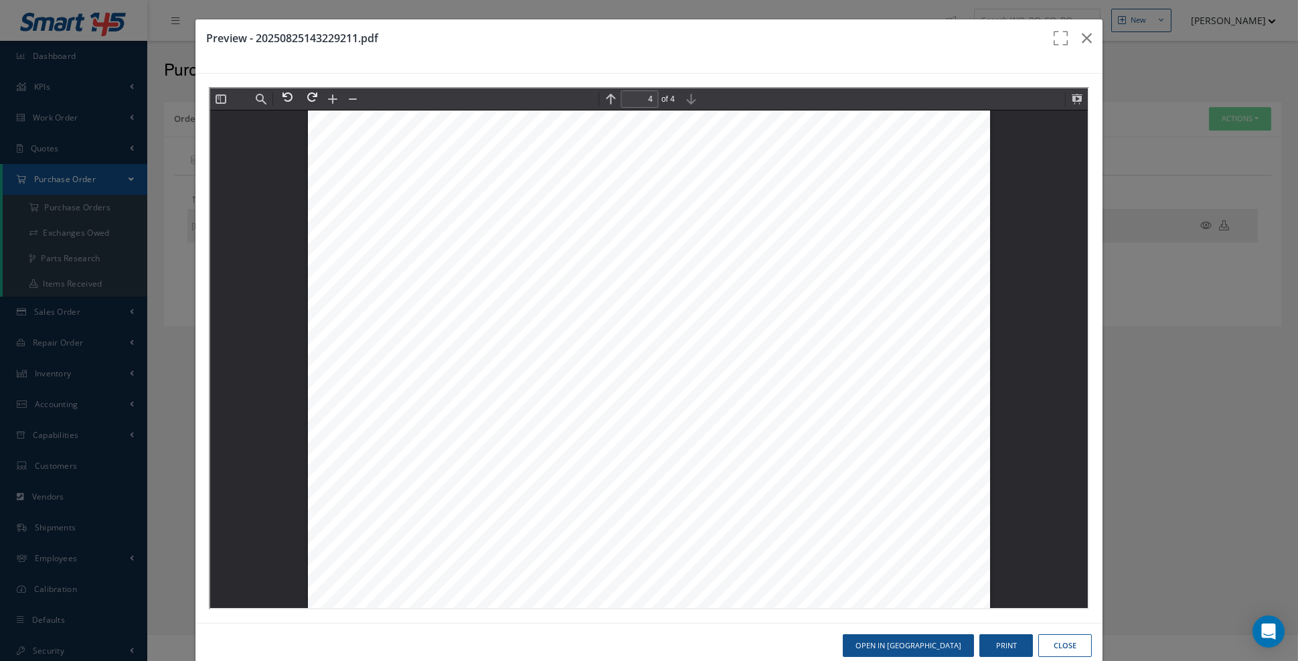
scroll to position [3051, 0]
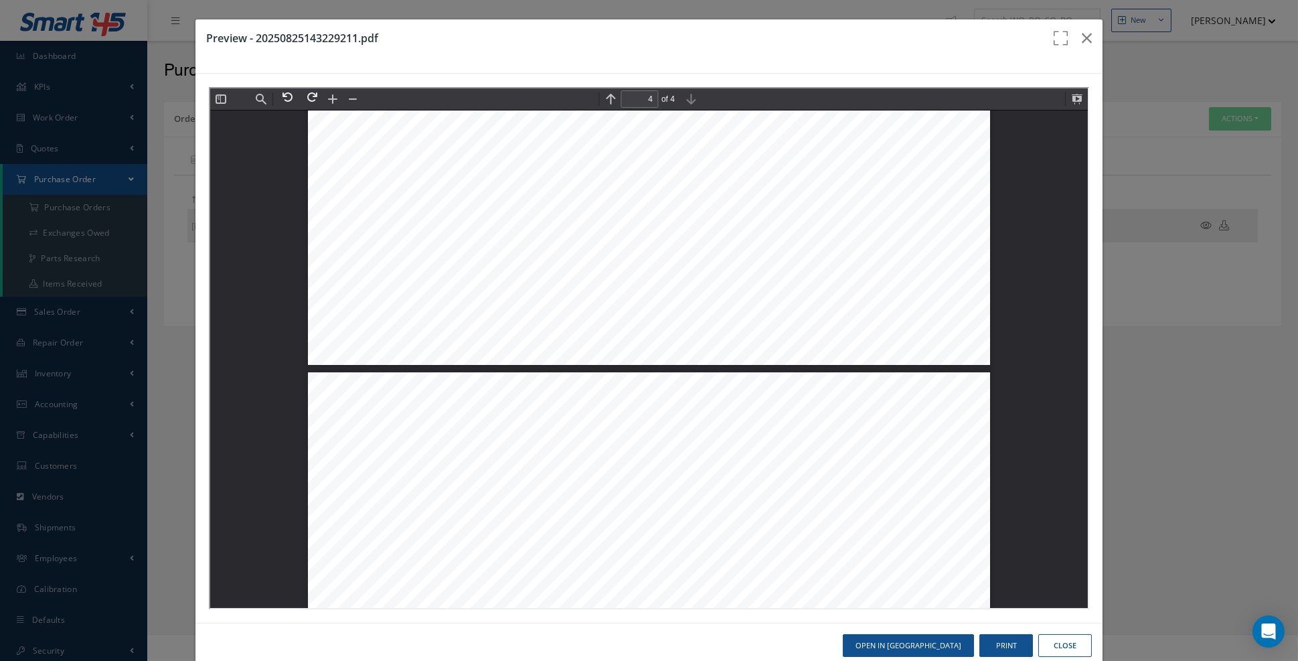
type input "3"
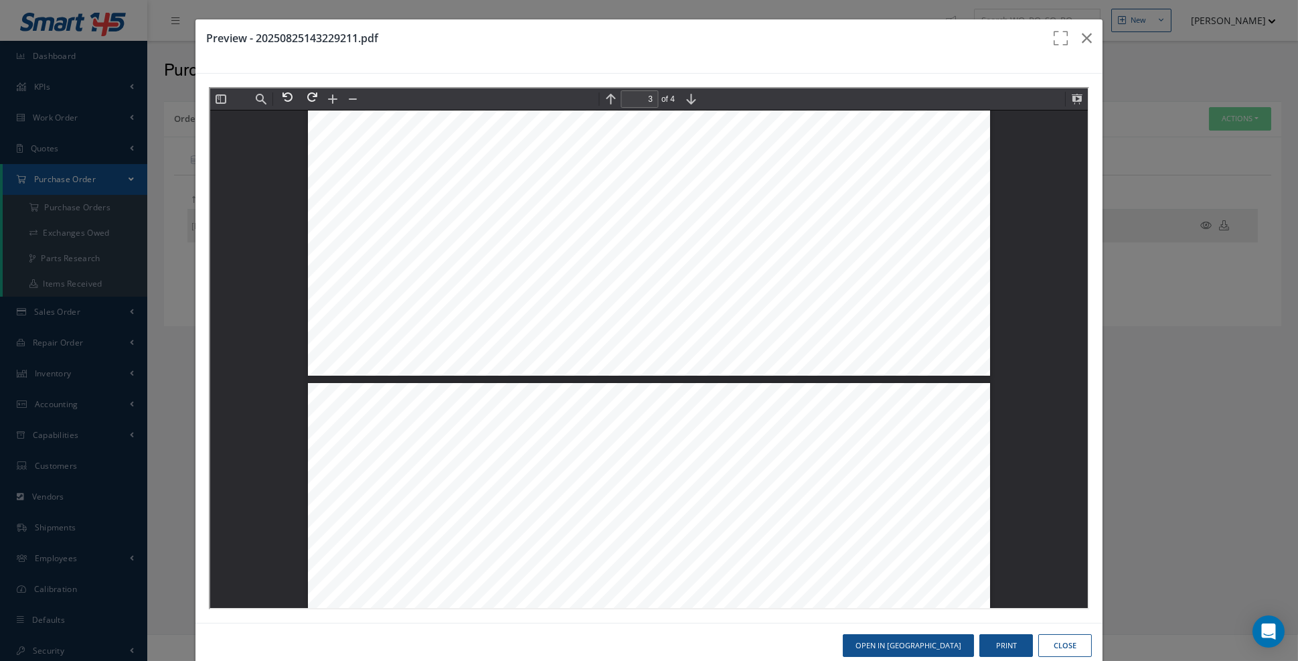
scroll to position [2401, 0]
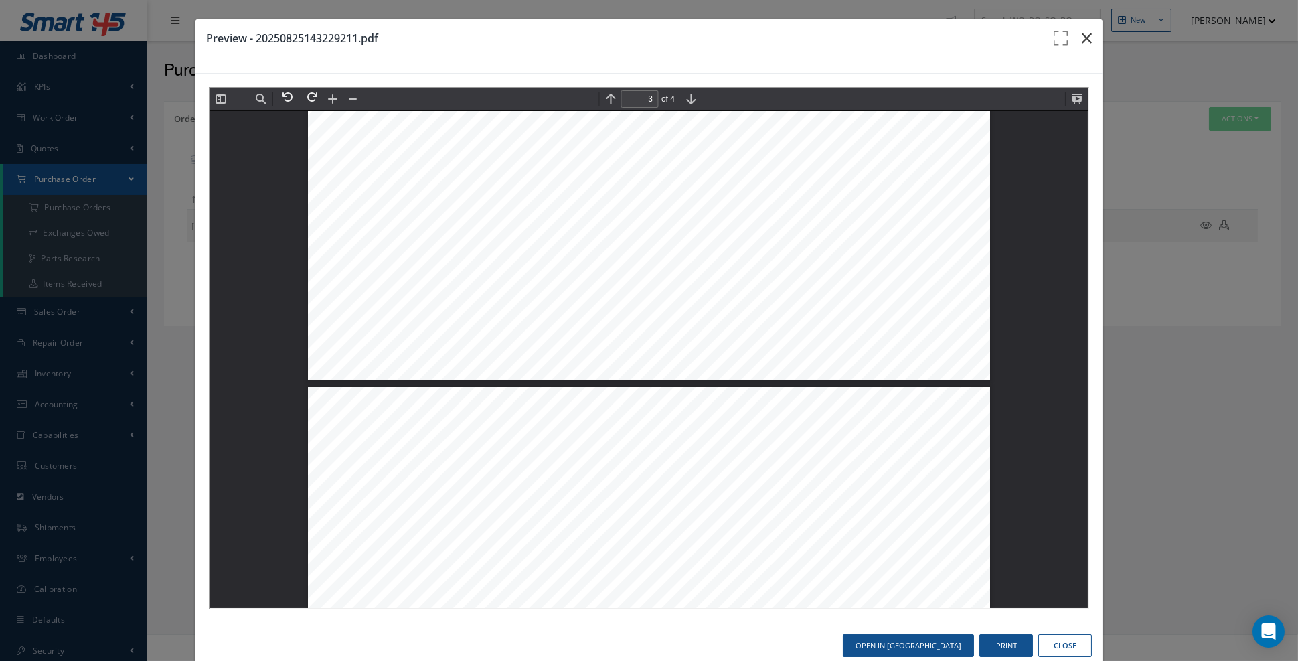
click at [1089, 41] on icon "button" at bounding box center [1087, 38] width 10 height 16
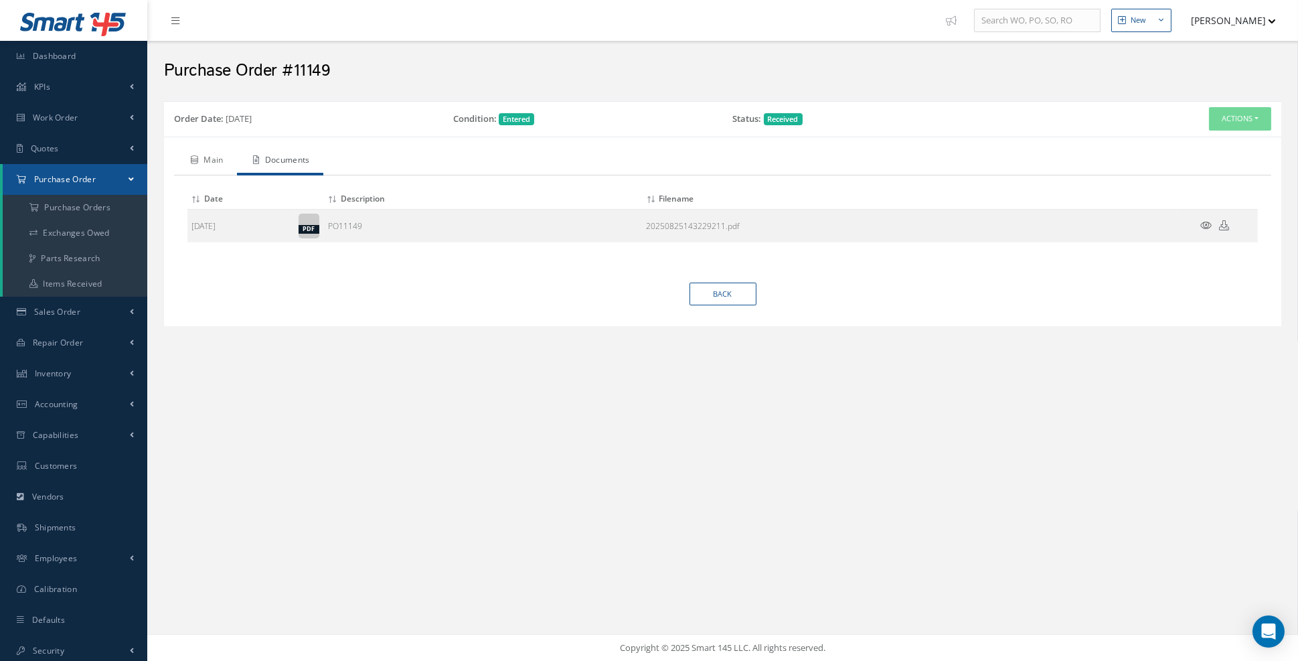
click at [214, 161] on link "Main" at bounding box center [205, 161] width 63 height 28
